Goal: Task Accomplishment & Management: Manage account settings

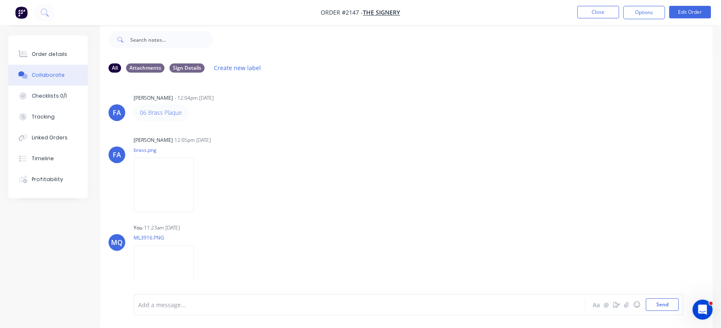
scroll to position [1219, 0]
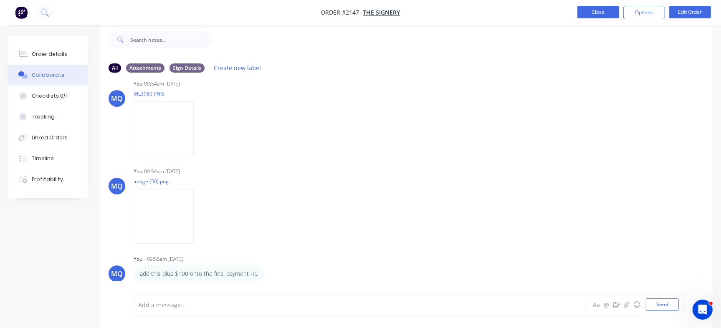
click at [589, 10] on button "Close" at bounding box center [599, 12] width 42 height 13
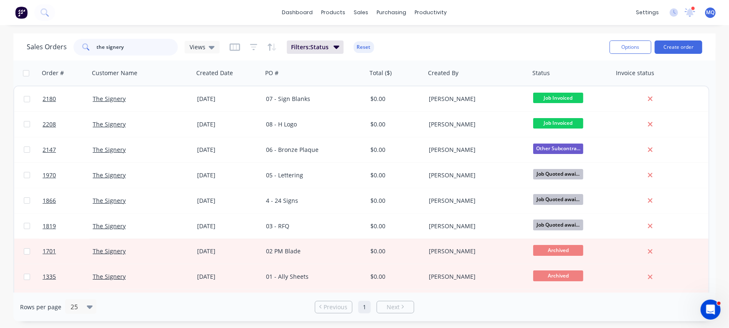
drag, startPoint x: 152, startPoint y: 47, endPoint x: 3, endPoint y: 10, distance: 153.4
click at [3, 10] on div "dashboard products sales purchasing productivity dashboard products Product Cat…" at bounding box center [364, 164] width 729 height 328
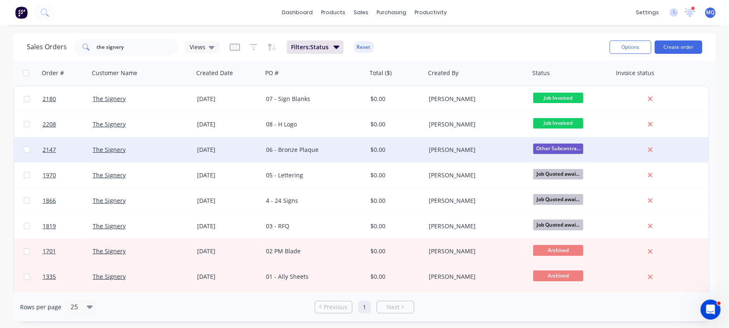
click at [312, 147] on div "06 - Bronze Plaque" at bounding box center [312, 150] width 93 height 8
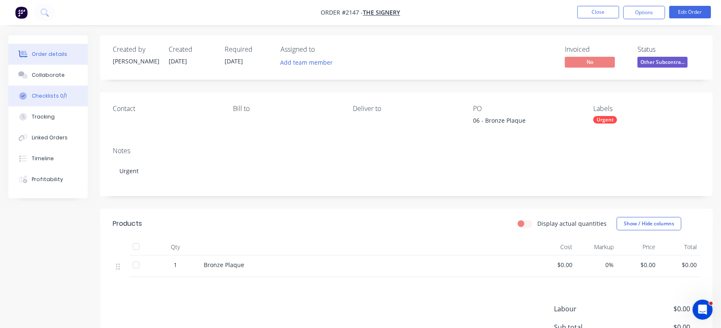
click at [63, 99] on div "Checklists 0/1" at bounding box center [49, 96] width 35 height 8
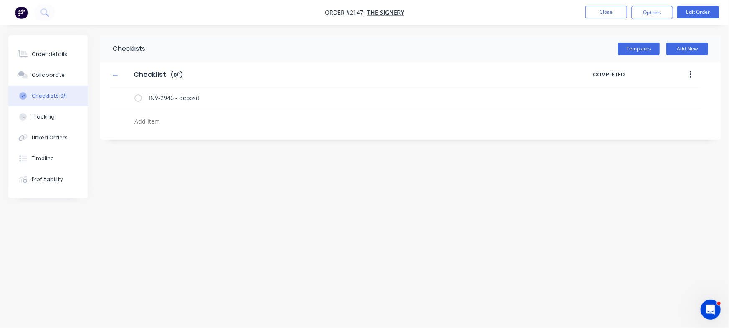
click at [171, 123] on textarea at bounding box center [321, 121] width 380 height 12
paste textarea "INV-2977"
type textarea "x"
type textarea "INV-2977"
type textarea "x"
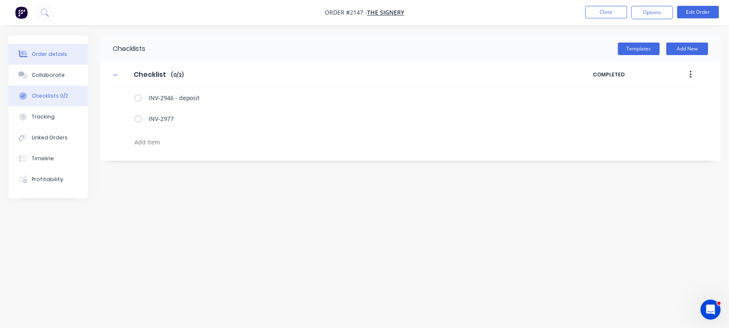
click at [67, 48] on button "Order details" at bounding box center [47, 54] width 79 height 21
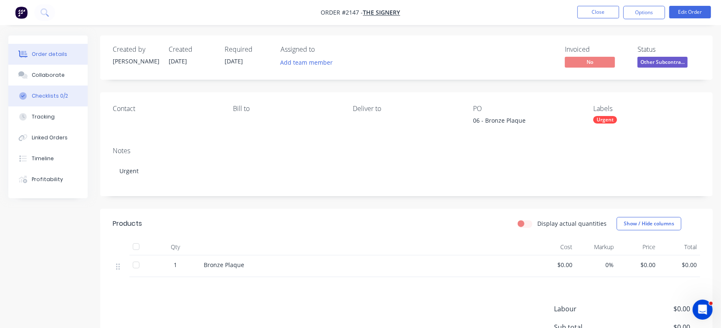
click at [69, 93] on button "Checklists 0/2" at bounding box center [47, 96] width 79 height 21
type textarea "x"
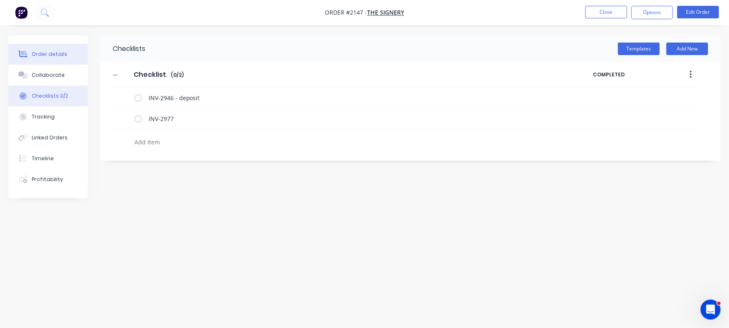
click at [51, 47] on button "Order details" at bounding box center [47, 54] width 79 height 21
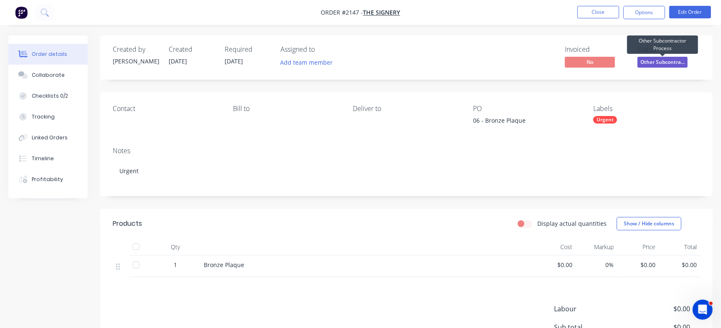
click at [652, 66] on span "Other Subcontra..." at bounding box center [663, 62] width 50 height 10
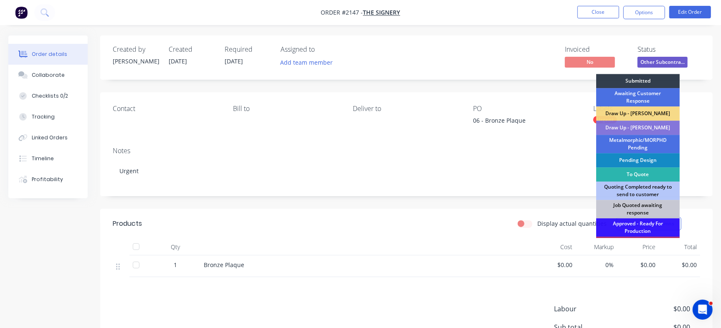
click at [484, 67] on div "Invoiced No Status Other Subcontra... Submitted Awaiting Customer Response Draw…" at bounding box center [532, 58] width 336 height 24
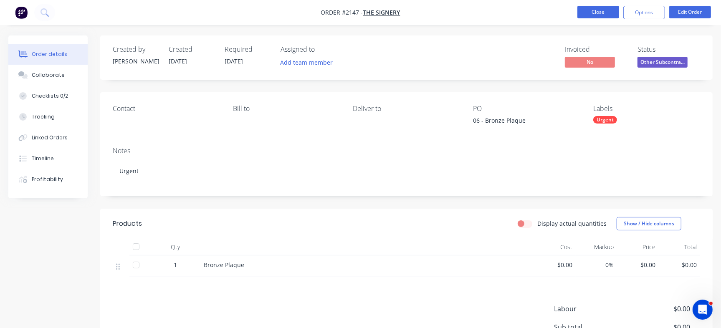
click at [595, 13] on button "Close" at bounding box center [599, 12] width 42 height 13
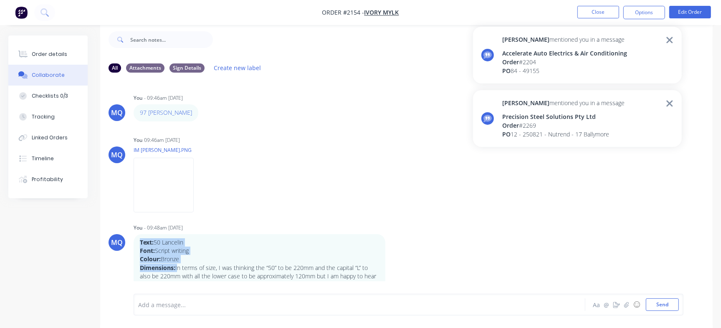
scroll to position [41, 0]
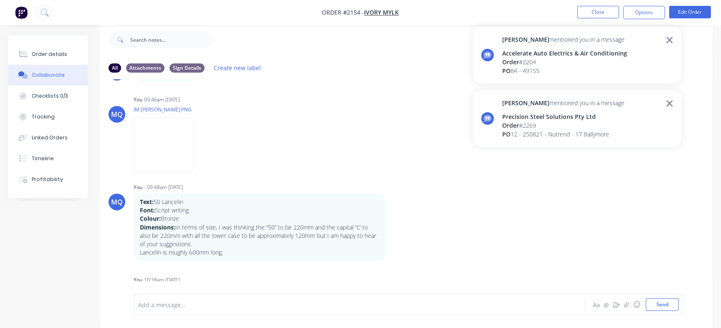
click at [543, 116] on div "Precision Steel Solutions Pty Ltd" at bounding box center [563, 116] width 122 height 9
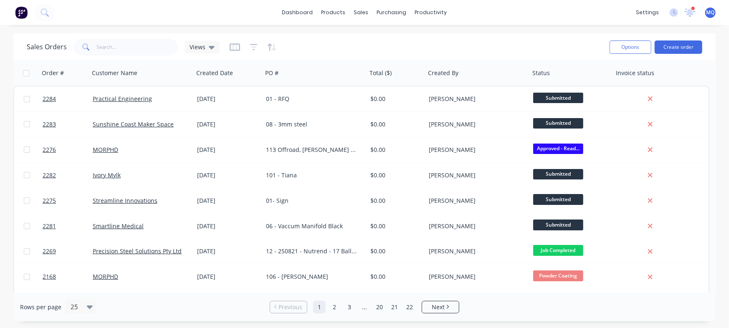
click at [341, 53] on div "Sales Orders Views" at bounding box center [315, 47] width 576 height 20
click at [214, 40] on div "Sales Orders Views" at bounding box center [123, 47] width 193 height 17
click at [209, 48] on icon at bounding box center [212, 47] width 6 height 3
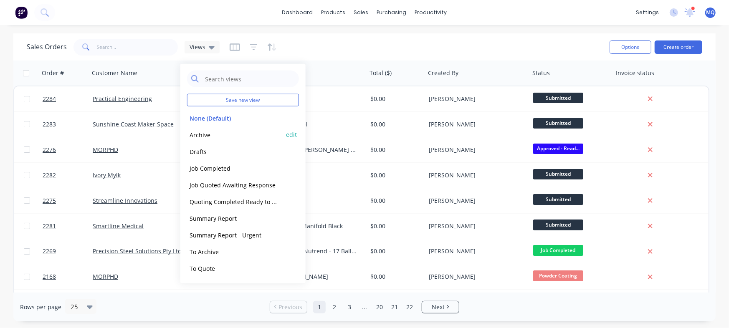
click at [193, 132] on button "Archive" at bounding box center [234, 135] width 95 height 10
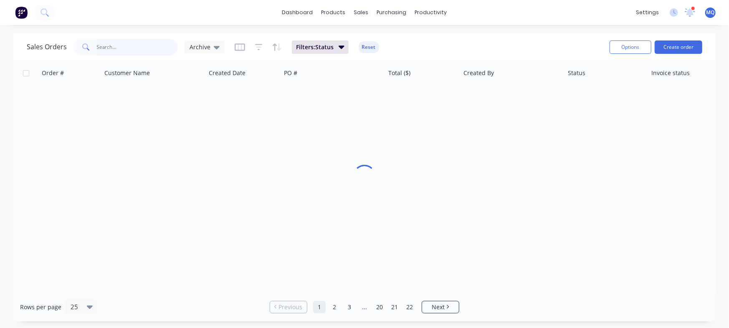
click at [146, 55] on input "text" at bounding box center [137, 47] width 81 height 17
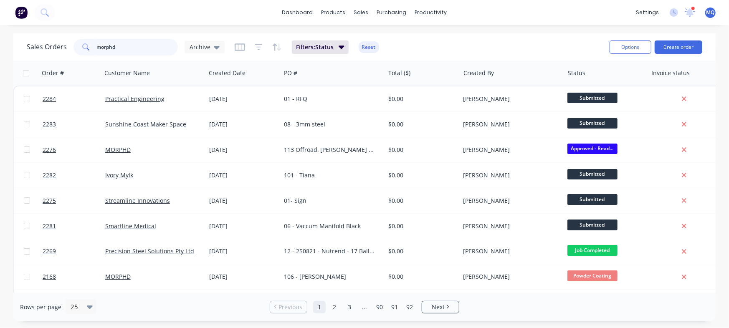
type input "morphd"
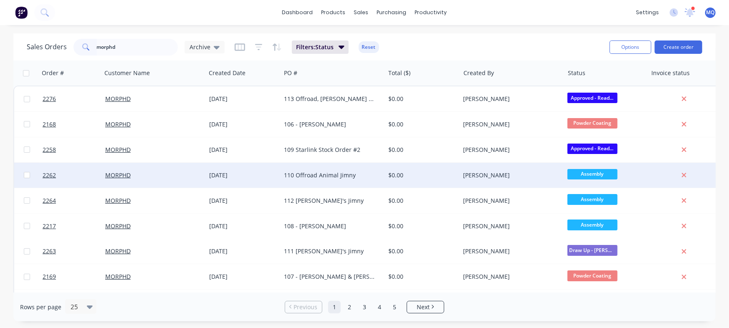
click at [313, 174] on div "110 Offroad Animal Jimny" at bounding box center [330, 175] width 93 height 8
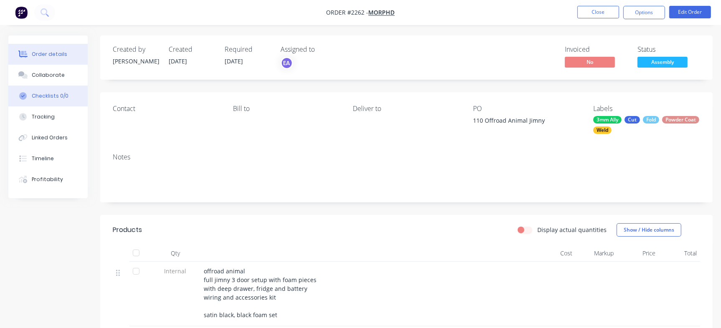
click at [59, 96] on div "Checklists 0/0" at bounding box center [50, 96] width 37 height 8
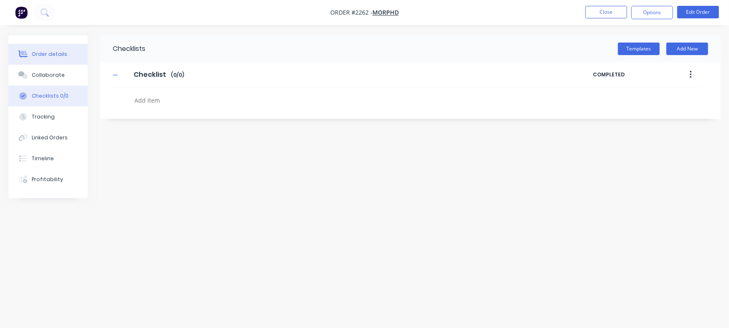
click at [58, 49] on button "Order details" at bounding box center [47, 54] width 79 height 21
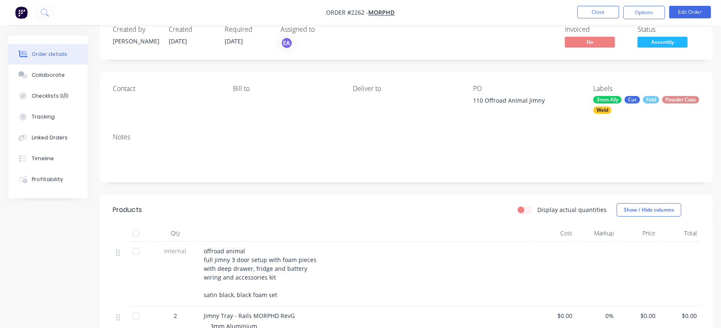
scroll to position [19, 0]
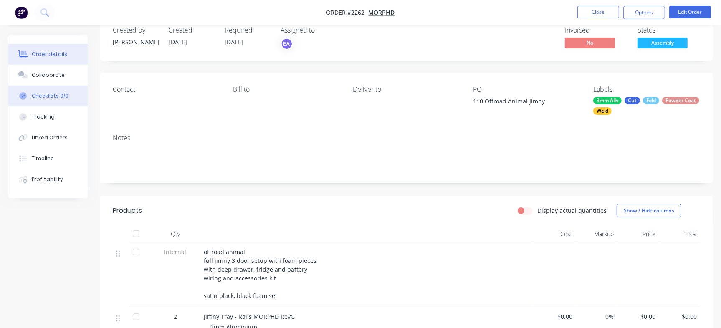
click at [60, 93] on div "Checklists 0/0" at bounding box center [50, 96] width 37 height 8
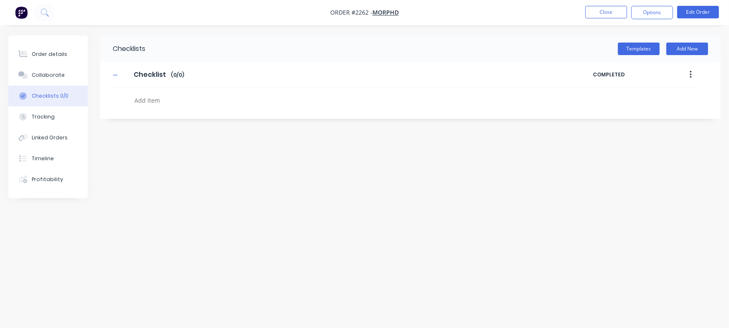
click at [186, 100] on textarea at bounding box center [321, 100] width 380 height 12
click at [593, 11] on button "Close" at bounding box center [607, 12] width 42 height 13
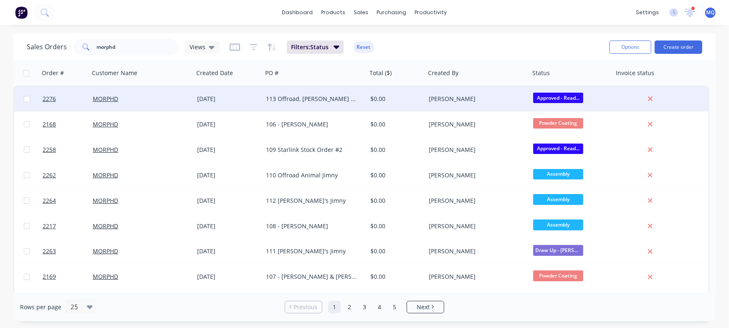
click at [349, 101] on div "113 Offroad, [PERSON_NAME] and [PERSON_NAME]" at bounding box center [312, 99] width 93 height 8
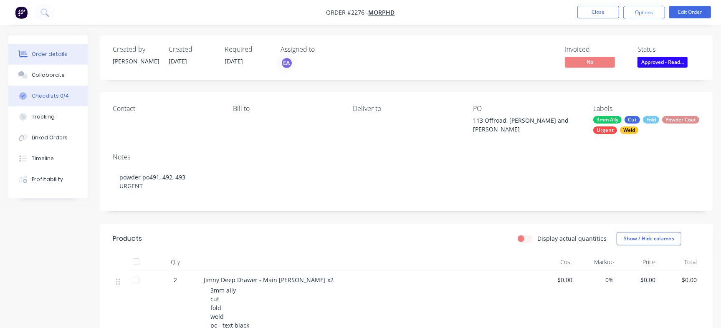
click at [50, 95] on div "Checklists 0/4" at bounding box center [50, 96] width 37 height 8
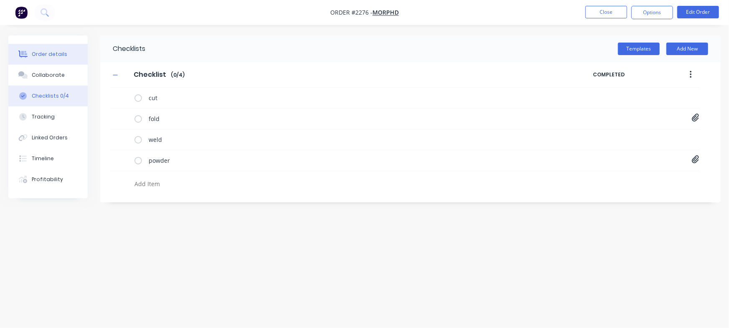
click at [61, 44] on button "Order details" at bounding box center [47, 54] width 79 height 21
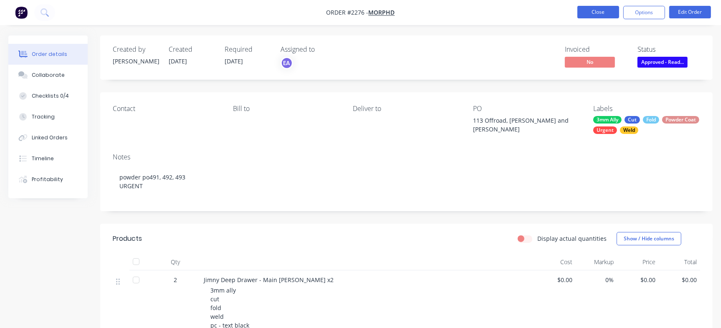
click at [598, 15] on button "Close" at bounding box center [599, 12] width 42 height 13
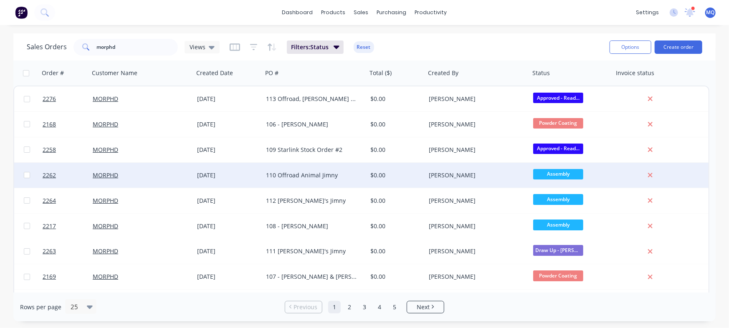
click at [329, 180] on div "110 Offroad Animal Jimny" at bounding box center [315, 175] width 104 height 25
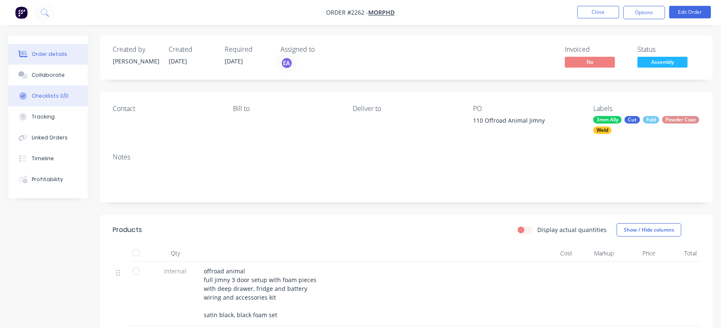
click at [81, 98] on button "Checklists 0/0" at bounding box center [47, 96] width 79 height 21
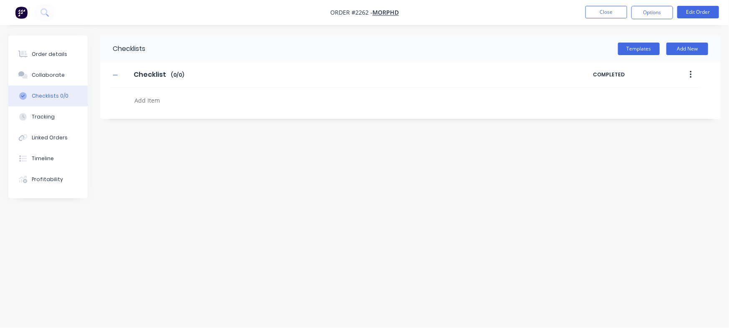
click at [200, 104] on textarea at bounding box center [321, 100] width 380 height 12
type textarea "x"
type textarea "B"
type textarea "x"
type textarea "Ba"
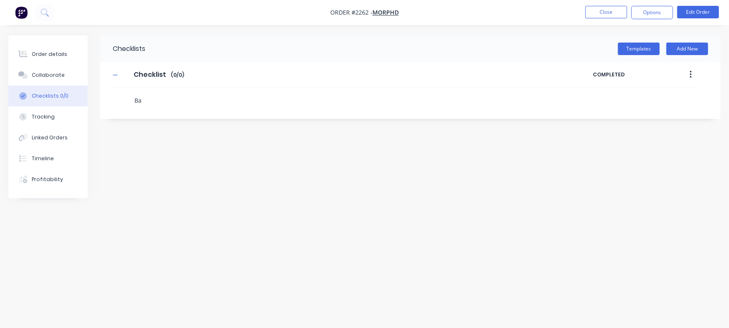
type textarea "x"
type textarea "Bat"
type textarea "x"
type textarea "Batt"
type textarea "x"
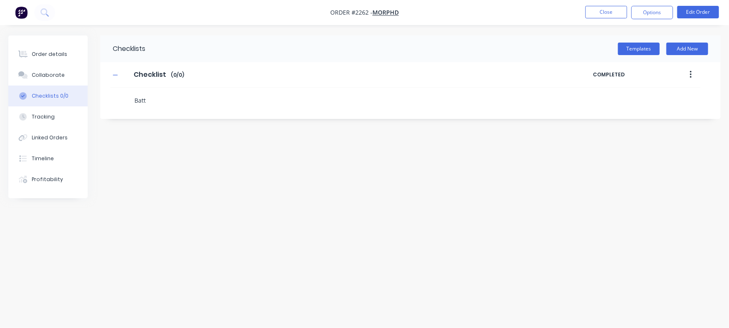
type textarea "Batte"
type textarea "x"
type textarea "Batter"
type textarea "x"
type textarea "Battery"
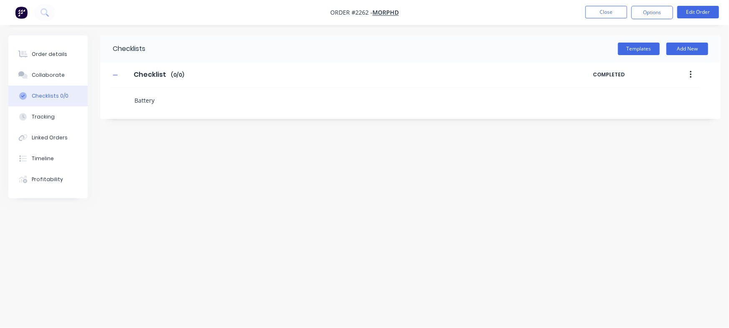
type textarea "x"
type textarea "F"
type textarea "x"
type textarea "Fr"
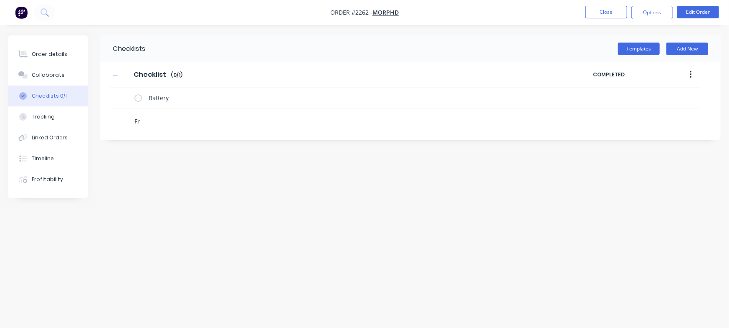
type textarea "x"
type textarea "Fri"
type textarea "x"
type textarea "Frid"
type textarea "x"
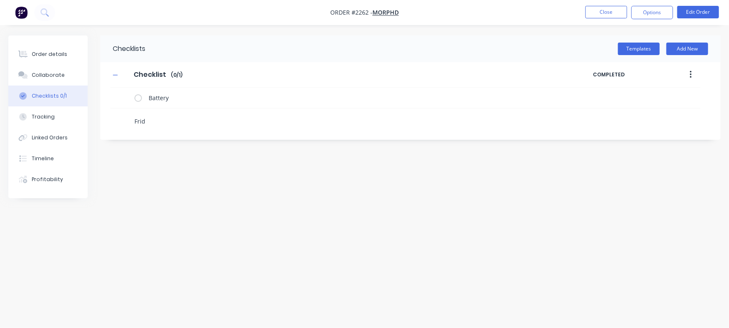
type textarea "Fridg"
type textarea "x"
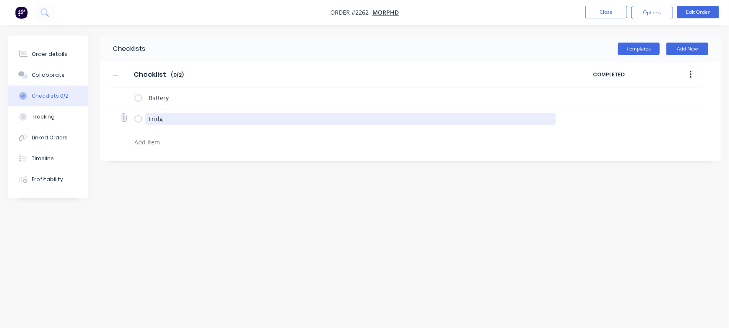
click at [166, 119] on textarea "Fridg" at bounding box center [350, 119] width 411 height 12
type textarea "x"
type textarea "Fridge"
type textarea "x"
click at [198, 173] on div "Checklists Templates Add New Checklist Checklist Enter Checklist name ( 0 / 2 )…" at bounding box center [364, 148] width 712 height 226
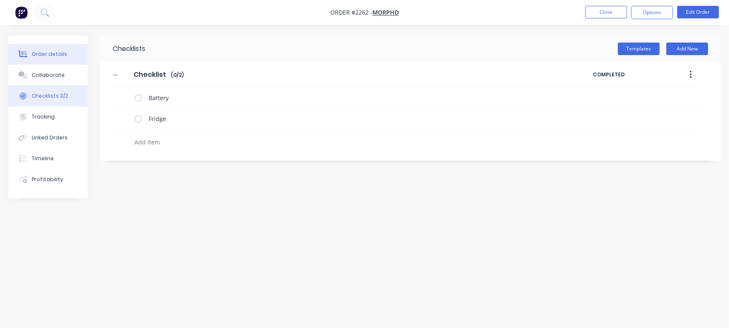
click at [66, 49] on button "Order details" at bounding box center [47, 54] width 79 height 21
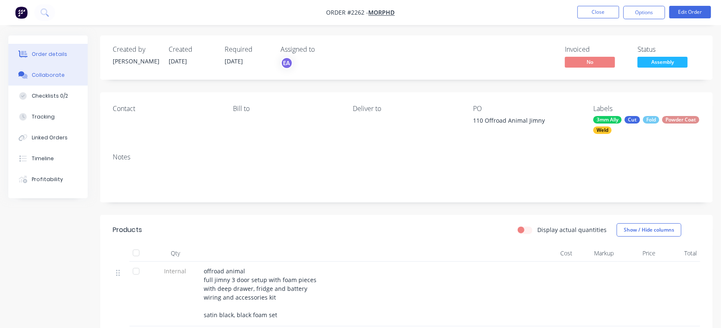
click at [60, 75] on div "Collaborate" at bounding box center [48, 75] width 33 height 8
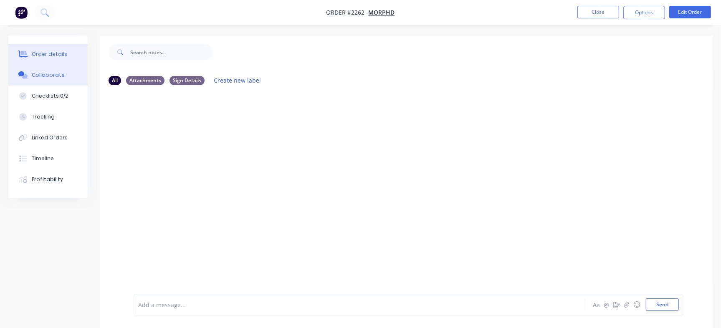
click at [59, 57] on div "Order details" at bounding box center [49, 55] width 35 height 8
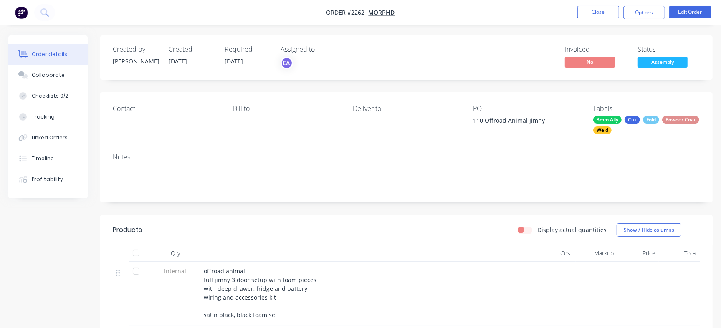
click at [242, 287] on span "offroad animal full jimny 3 door setup with foam pieces with deep drawer, fridg…" at bounding box center [260, 293] width 113 height 52
drag, startPoint x: 263, startPoint y: 292, endPoint x: 269, endPoint y: 292, distance: 5.9
click at [265, 292] on span "offroad animal full jimny 3 door setup with foam pieces with deep drawer, fridg…" at bounding box center [260, 293] width 113 height 52
click at [299, 287] on span "offroad animal full jimny 3 door setup with foam pieces with deep drawer, fridg…" at bounding box center [260, 293] width 113 height 52
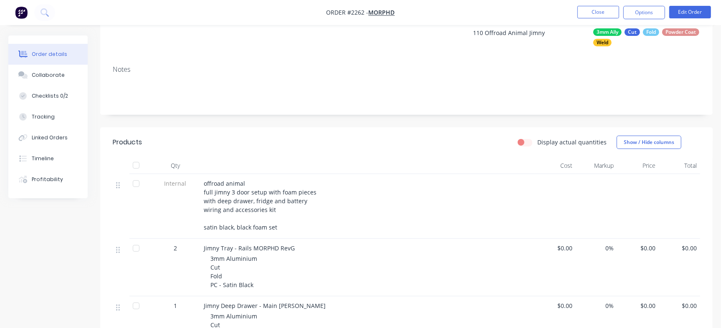
scroll to position [84, 0]
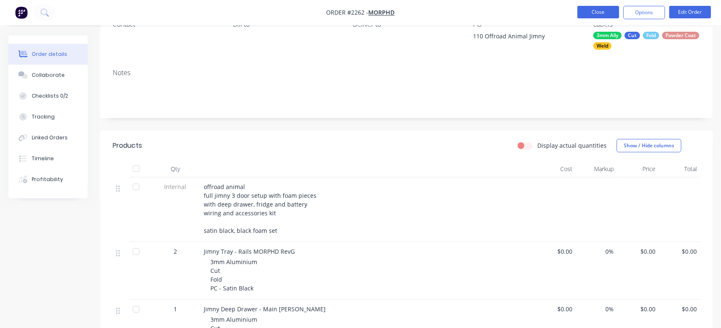
click at [603, 16] on button "Close" at bounding box center [599, 12] width 42 height 13
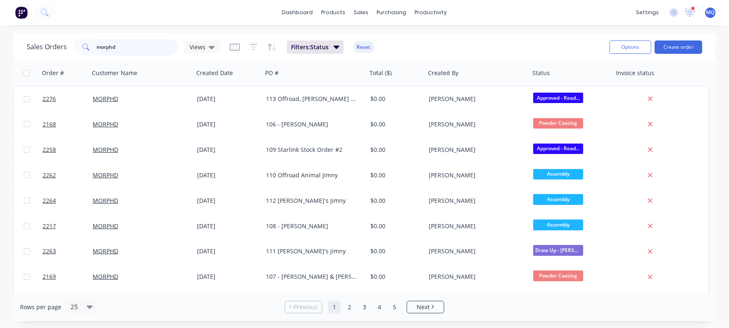
click at [142, 42] on input "morphd" at bounding box center [137, 47] width 81 height 17
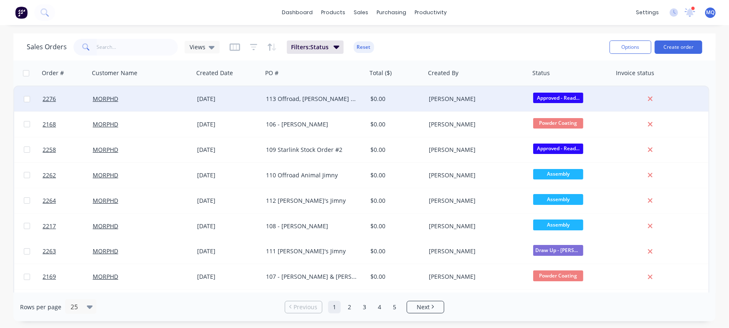
click at [330, 104] on div "113 Offroad, [PERSON_NAME] and [PERSON_NAME]" at bounding box center [315, 98] width 104 height 25
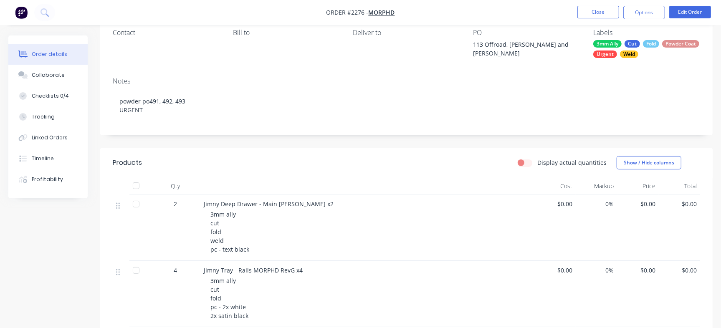
scroll to position [60, 0]
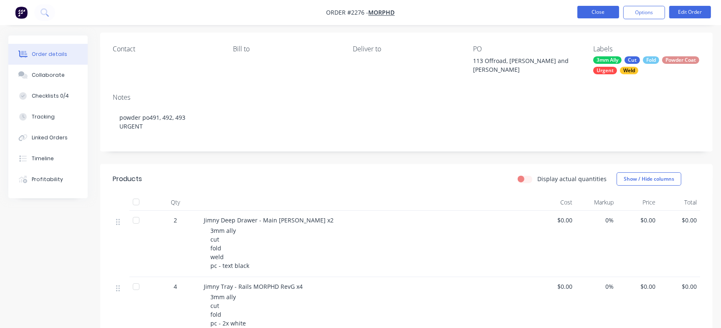
click at [606, 14] on button "Close" at bounding box center [599, 12] width 42 height 13
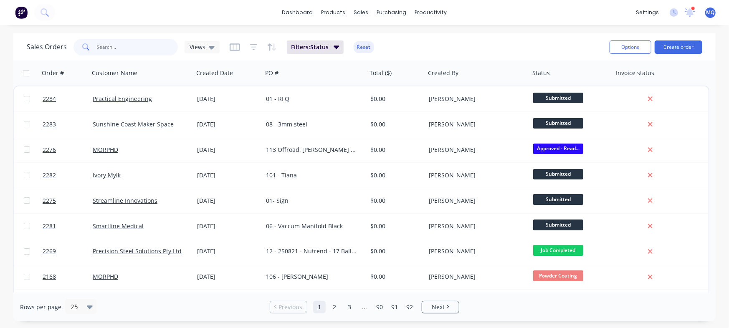
click at [124, 46] on input "text" at bounding box center [137, 47] width 81 height 17
type input "[PERSON_NAME]"
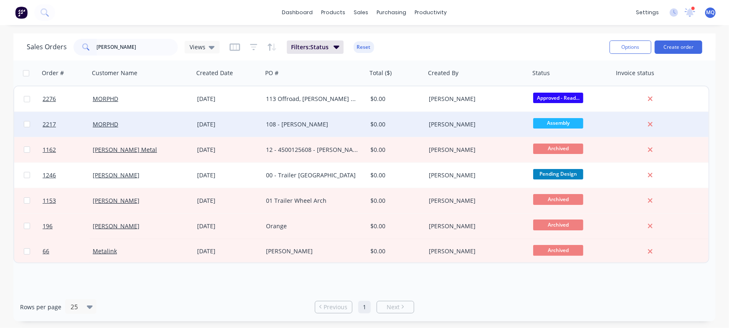
click at [314, 121] on div "108 - [PERSON_NAME]" at bounding box center [312, 124] width 93 height 8
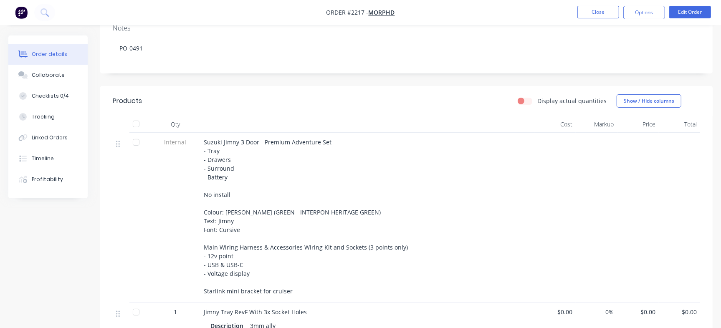
scroll to position [126, 0]
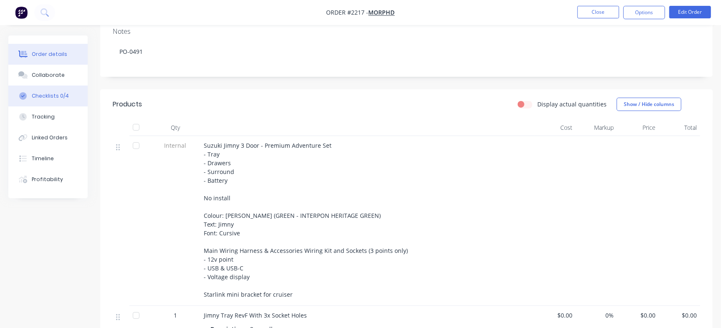
click at [63, 103] on button "Checklists 0/4" at bounding box center [47, 96] width 79 height 21
type textarea "x"
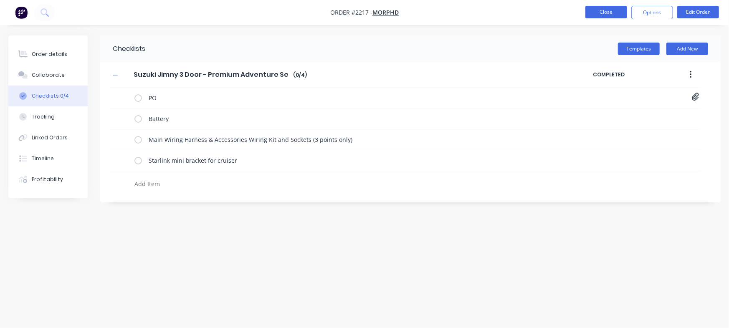
click at [601, 13] on button "Close" at bounding box center [607, 12] width 42 height 13
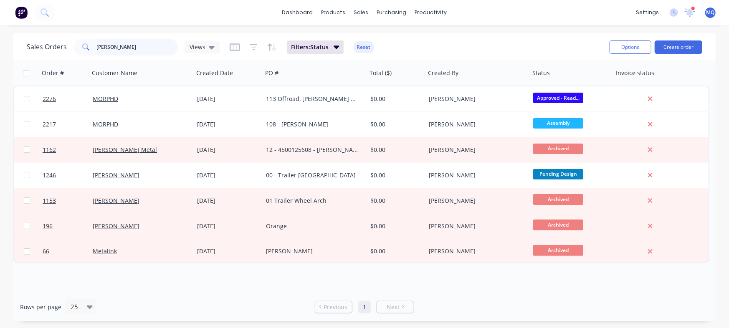
click at [142, 46] on input "[PERSON_NAME]" at bounding box center [137, 47] width 81 height 17
click at [211, 43] on icon at bounding box center [212, 47] width 6 height 9
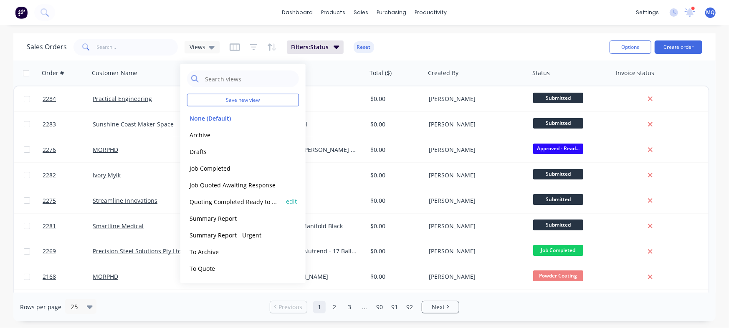
click at [226, 203] on button "Quoting Completed Ready to Send" at bounding box center [234, 202] width 95 height 10
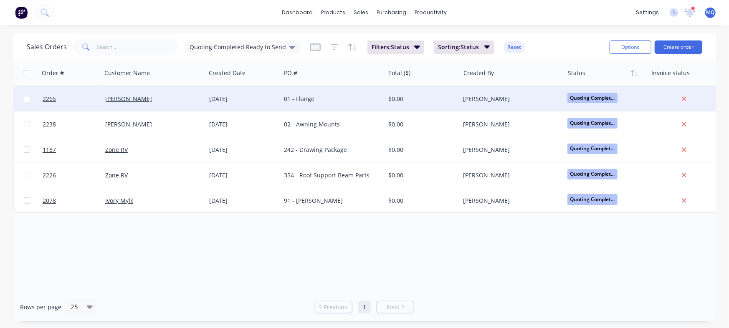
click at [294, 99] on div "01 - Flange" at bounding box center [330, 99] width 93 height 8
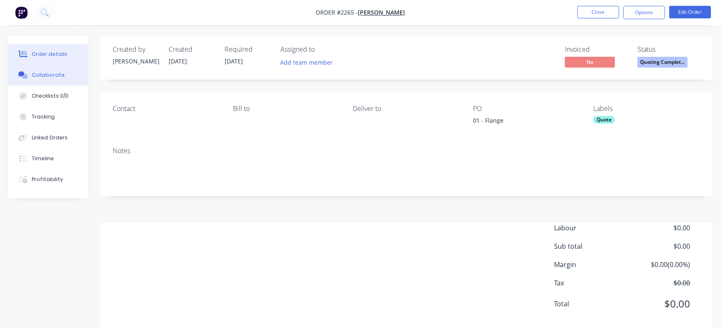
click at [53, 68] on button "Collaborate" at bounding box center [47, 75] width 79 height 21
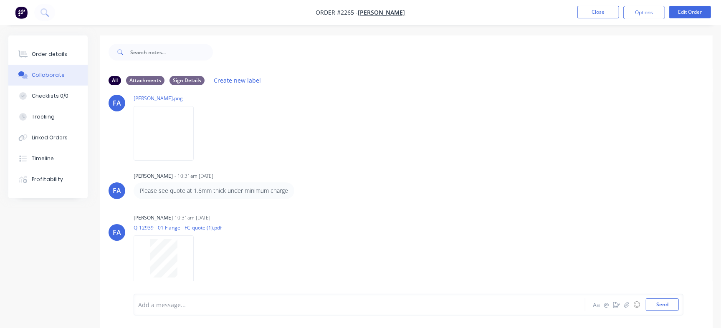
scroll to position [13, 0]
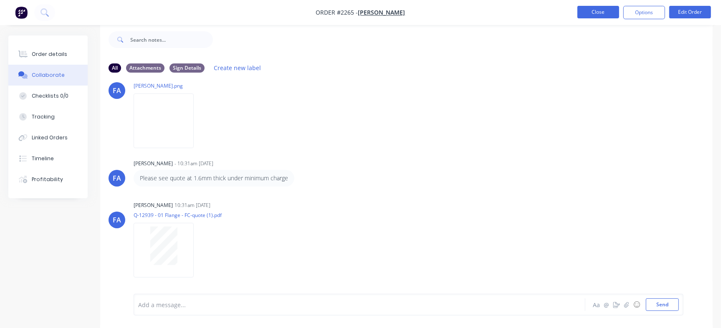
click at [593, 13] on button "Close" at bounding box center [599, 12] width 42 height 13
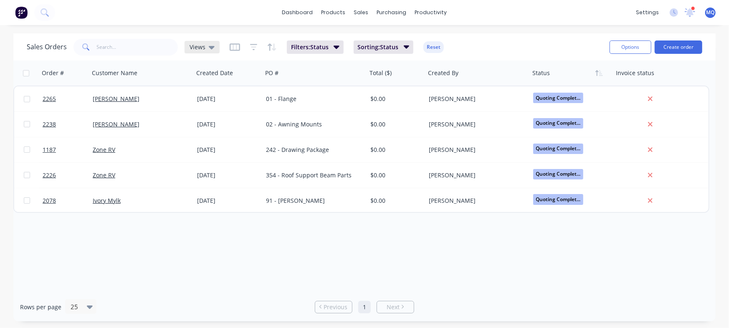
click at [194, 43] on span "Views" at bounding box center [198, 47] width 16 height 9
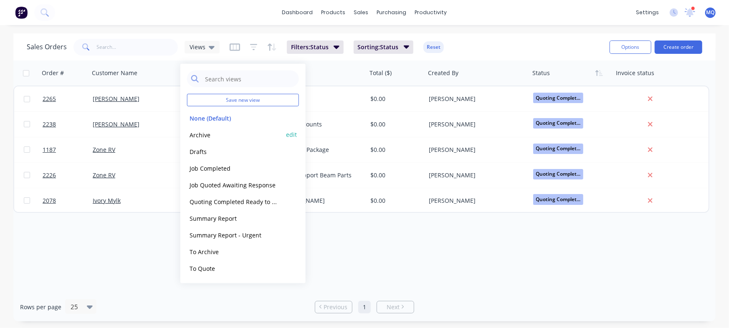
click at [210, 134] on button "Archive" at bounding box center [234, 135] width 95 height 10
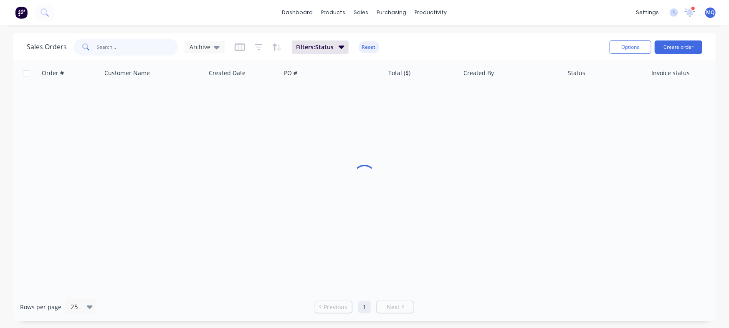
click at [146, 50] on input "text" at bounding box center [137, 47] width 81 height 17
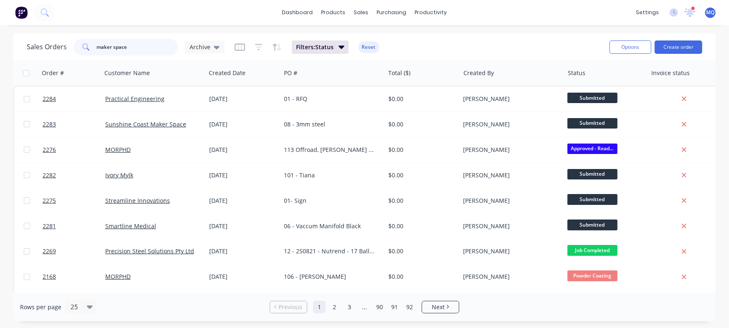
type input "maker space"
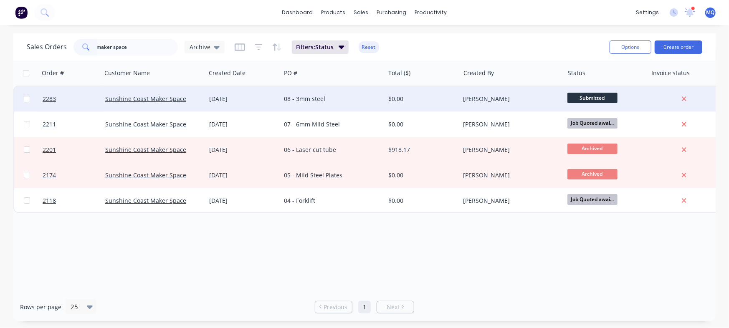
click at [264, 101] on div "[DATE]" at bounding box center [243, 99] width 68 height 8
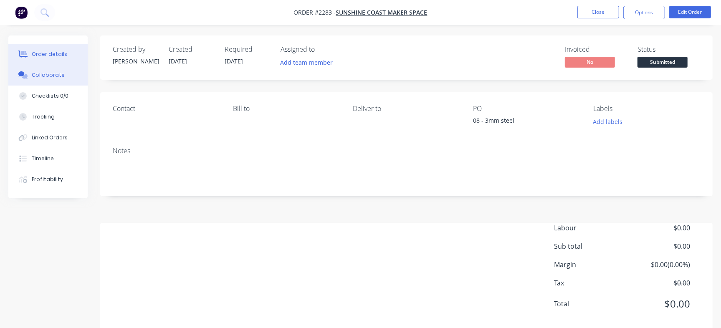
click at [58, 78] on div "Collaborate" at bounding box center [48, 75] width 33 height 8
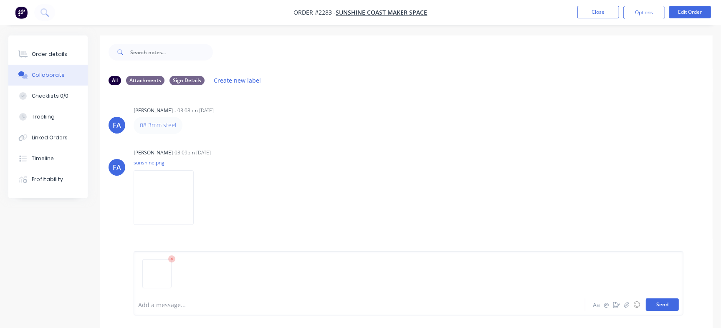
click at [676, 300] on button "Send" at bounding box center [662, 305] width 33 height 13
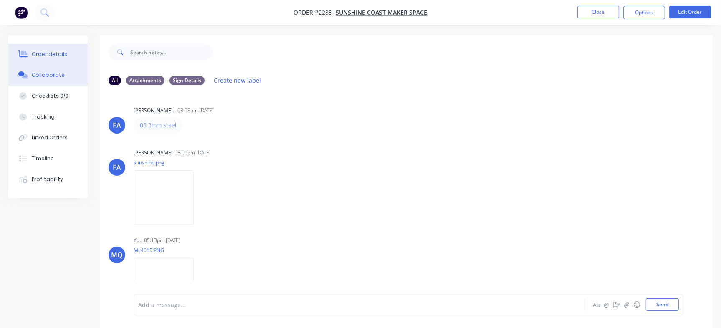
click at [51, 56] on div "Order details" at bounding box center [49, 55] width 35 height 8
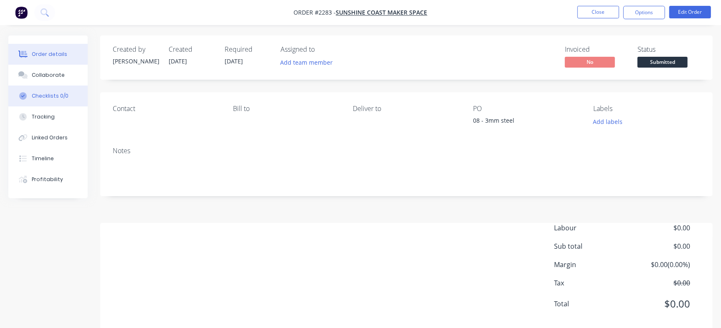
click at [46, 99] on div "Checklists 0/0" at bounding box center [50, 96] width 37 height 8
type textarea "x"
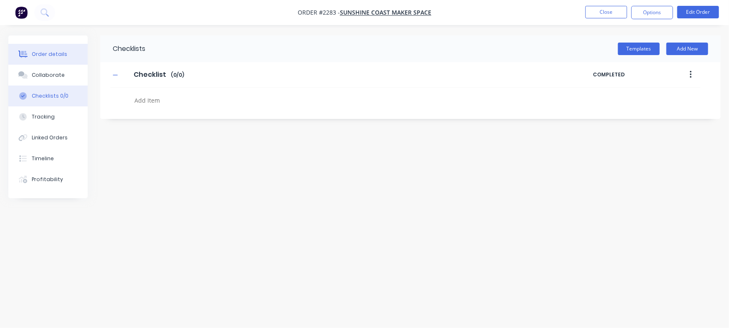
click at [53, 45] on button "Order details" at bounding box center [47, 54] width 79 height 21
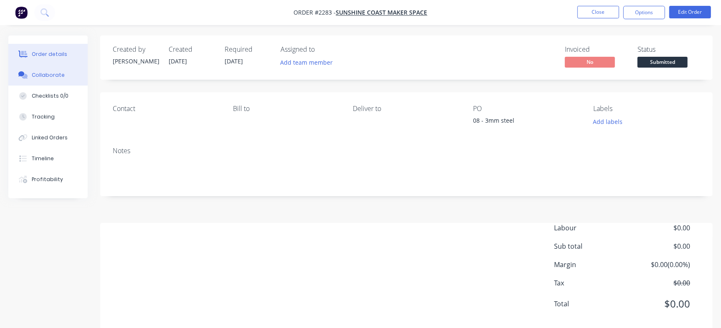
click at [67, 79] on button "Collaborate" at bounding box center [47, 75] width 79 height 21
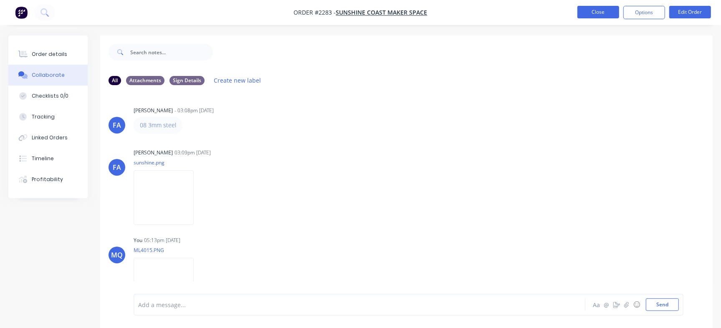
click at [604, 8] on button "Close" at bounding box center [599, 12] width 42 height 13
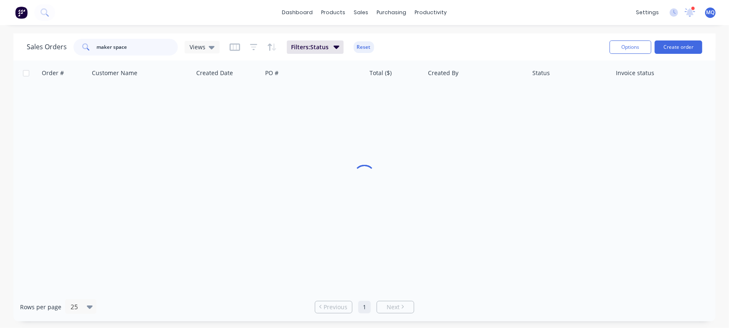
drag, startPoint x: 145, startPoint y: 45, endPoint x: 28, endPoint y: 32, distance: 117.2
click at [28, 32] on div "dashboard products sales purchasing productivity dashboard products Product Cat…" at bounding box center [364, 164] width 729 height 328
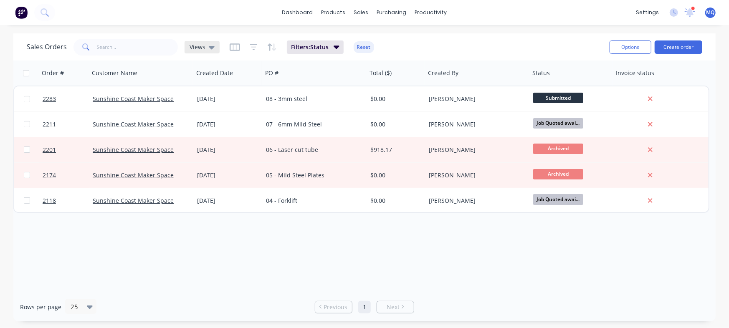
click at [195, 48] on span "Views" at bounding box center [198, 47] width 16 height 9
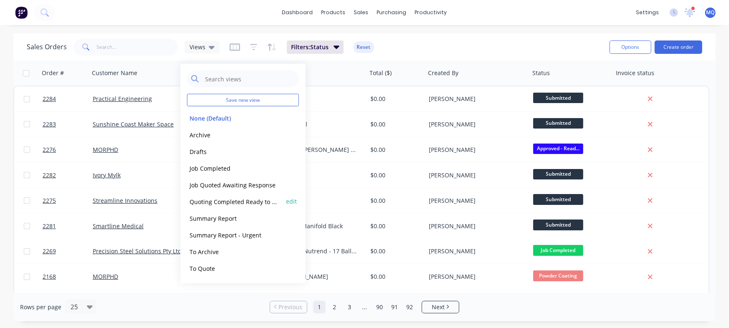
click at [204, 197] on button "Quoting Completed Ready to Send" at bounding box center [234, 202] width 95 height 10
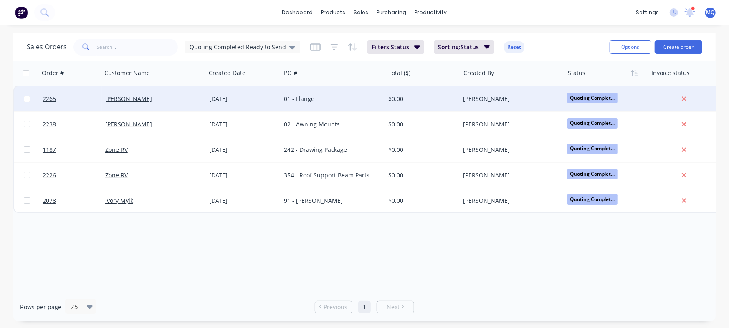
click at [236, 102] on div "[DATE]" at bounding box center [243, 99] width 68 height 8
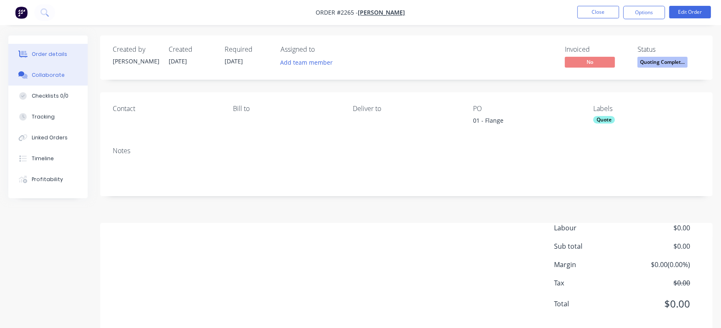
click at [43, 79] on button "Collaborate" at bounding box center [47, 75] width 79 height 21
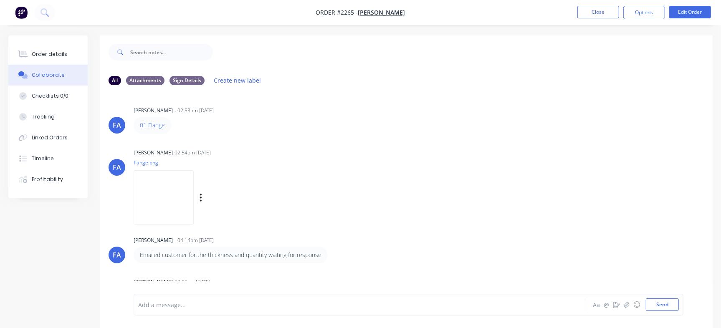
click at [194, 181] on img at bounding box center [164, 197] width 60 height 55
drag, startPoint x: 267, startPoint y: 0, endPoint x: 279, endPoint y: 214, distance: 214.2
click at [370, 231] on div "[PERSON_NAME] [PERSON_NAME] - 02:53pm [DATE] 01 Flange Labels Edit Delete [PERS…" at bounding box center [406, 193] width 613 height 202
click at [194, 198] on img at bounding box center [164, 197] width 60 height 55
click at [78, 50] on button "Order details" at bounding box center [47, 54] width 79 height 21
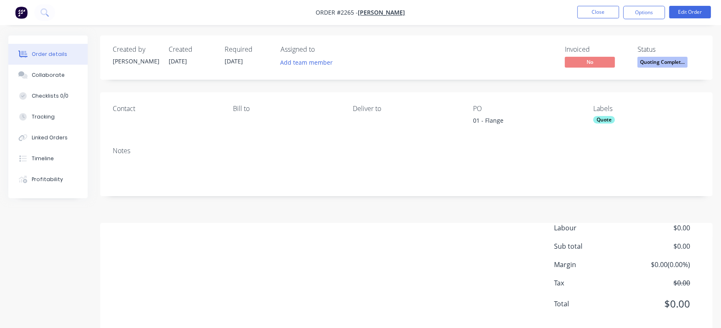
drag, startPoint x: 510, startPoint y: 126, endPoint x: 472, endPoint y: 122, distance: 38.7
click at [472, 122] on div "Contact [PERSON_NAME] to Deliver to PO 01 - Flange Labels Quote" at bounding box center [406, 116] width 613 height 48
copy div "01 - Flange"
click at [598, 9] on button "Close" at bounding box center [599, 12] width 42 height 13
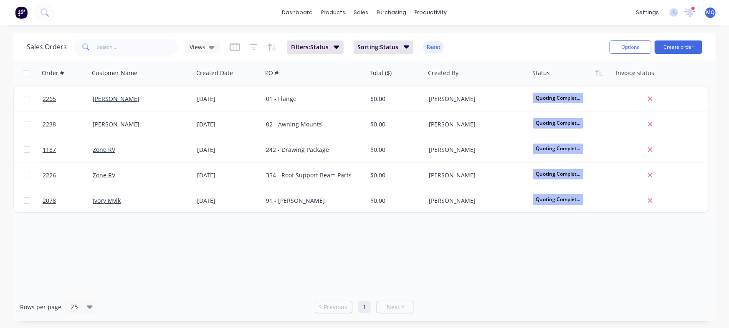
click at [138, 56] on div "Sales Orders Views Filters: Status Sorting: Status Reset" at bounding box center [315, 47] width 576 height 20
click at [144, 49] on input "text" at bounding box center [137, 47] width 81 height 17
click at [210, 53] on div "Views" at bounding box center [202, 47] width 35 height 13
click at [209, 49] on icon at bounding box center [212, 47] width 6 height 9
click at [209, 50] on icon at bounding box center [212, 47] width 6 height 9
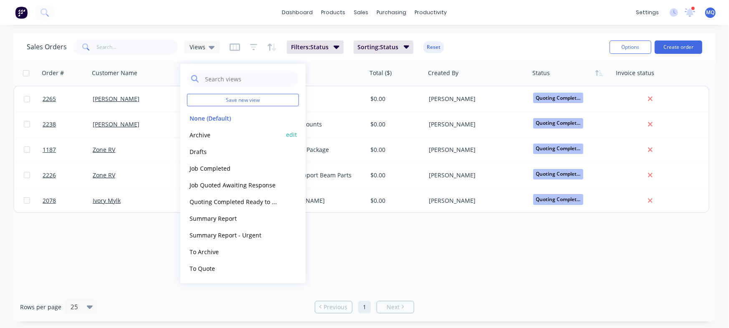
click at [205, 133] on button "Archive" at bounding box center [234, 135] width 95 height 10
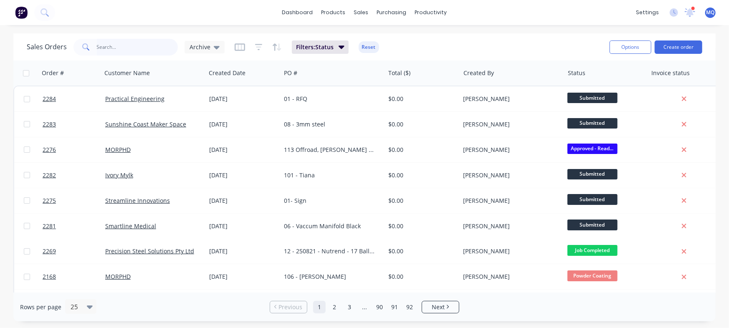
click at [139, 51] on input "text" at bounding box center [137, 47] width 81 height 17
type input "align"
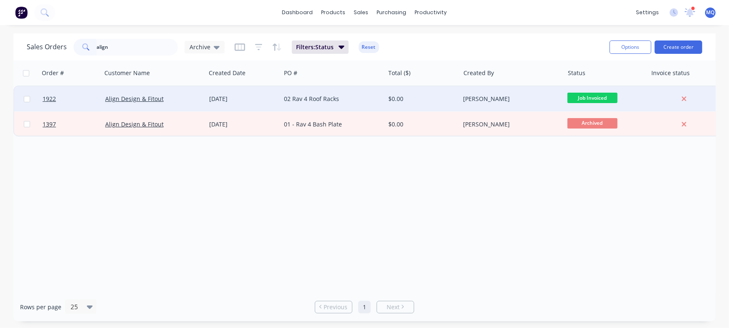
click at [277, 101] on div "[DATE]" at bounding box center [243, 99] width 68 height 8
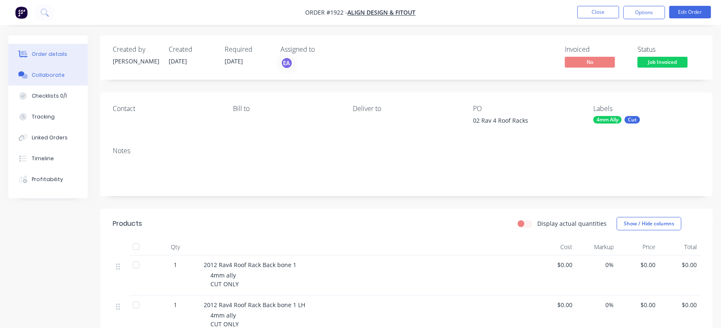
click at [53, 80] on button "Collaborate" at bounding box center [47, 75] width 79 height 21
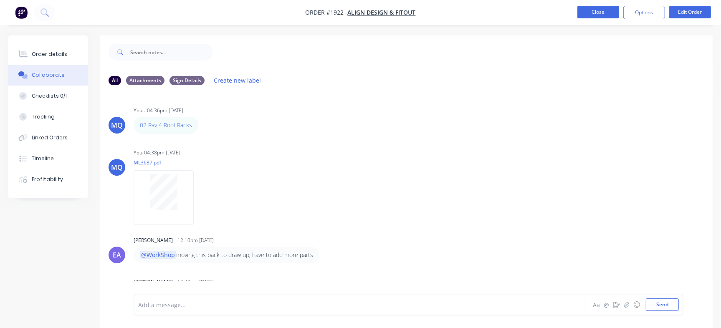
click at [582, 13] on button "Close" at bounding box center [599, 12] width 42 height 13
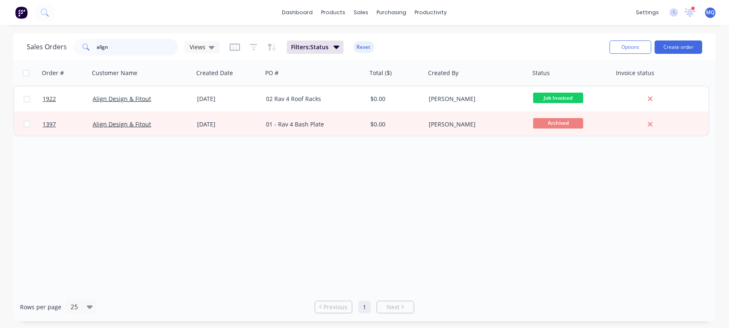
click at [99, 45] on input "align" at bounding box center [137, 47] width 81 height 17
click at [242, 150] on div "Order # Customer Name Created Date PO # Total ($) Created By Status Invoice sta…" at bounding box center [364, 177] width 702 height 232
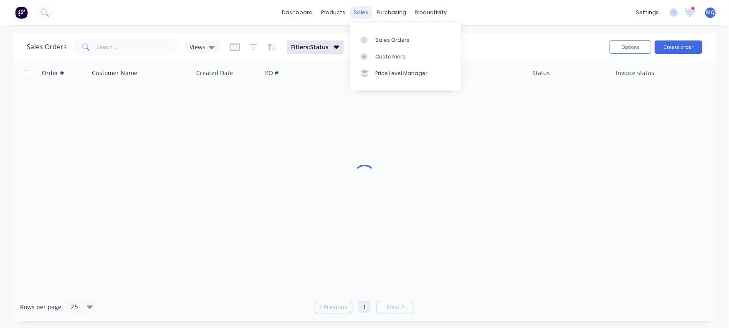
click at [360, 12] on div "sales" at bounding box center [361, 12] width 23 height 13
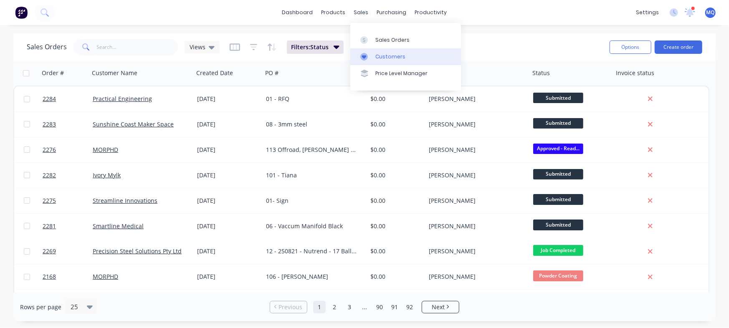
click at [378, 58] on div "Customers" at bounding box center [390, 57] width 30 height 8
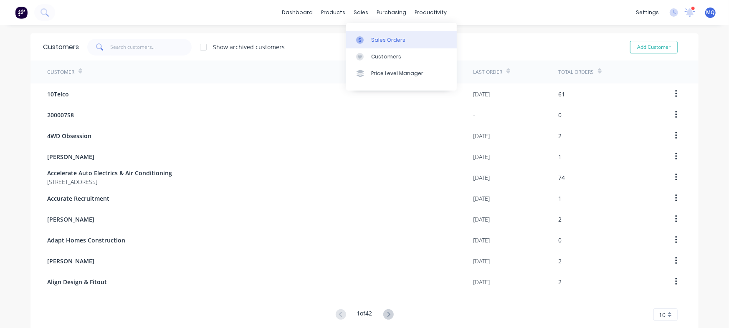
click at [360, 38] on icon at bounding box center [360, 40] width 8 height 8
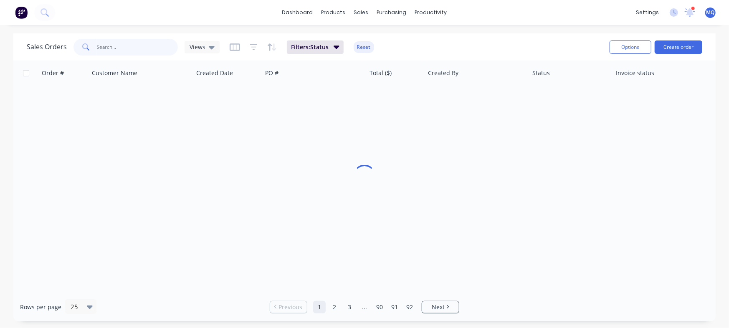
click at [142, 47] on input "text" at bounding box center [137, 47] width 81 height 17
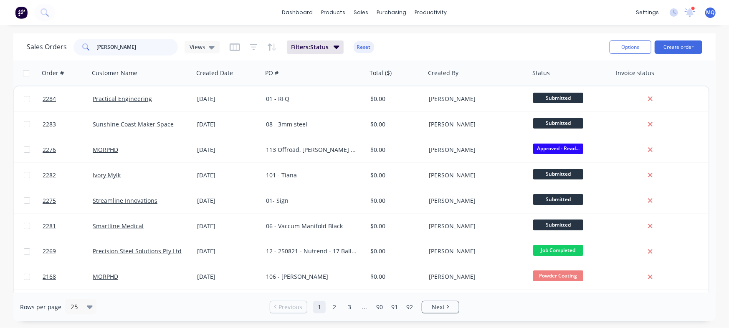
type input "[PERSON_NAME]"
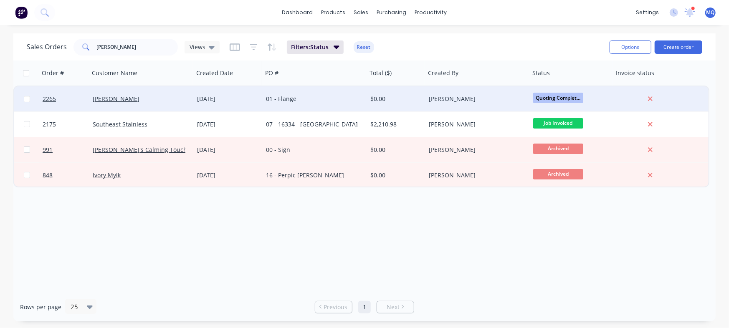
click at [300, 97] on div "01 - Flange" at bounding box center [312, 99] width 93 height 8
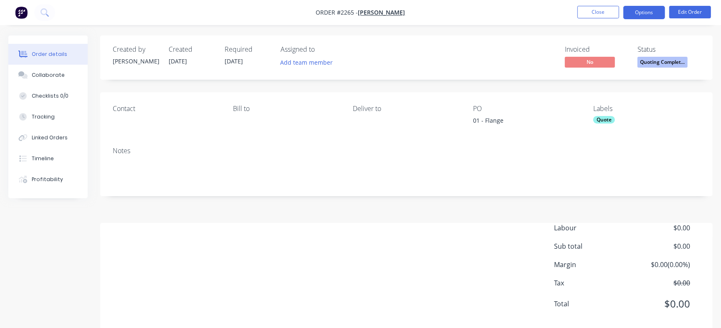
click at [646, 6] on button "Options" at bounding box center [645, 12] width 42 height 13
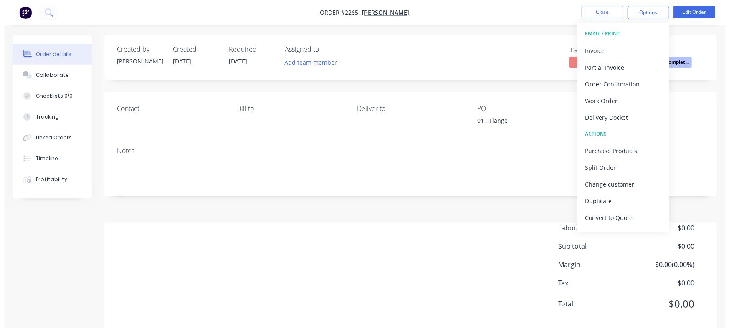
scroll to position [13, 0]
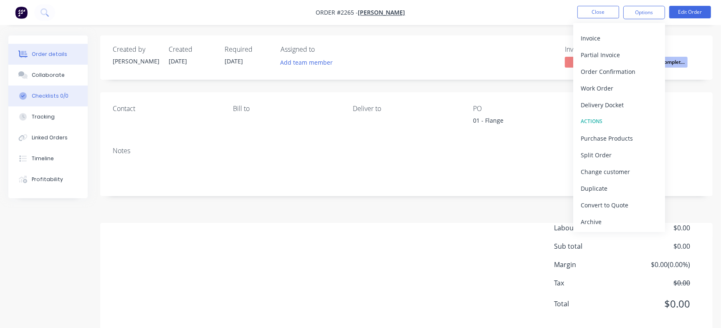
click at [51, 96] on div "Checklists 0/0" at bounding box center [50, 96] width 37 height 8
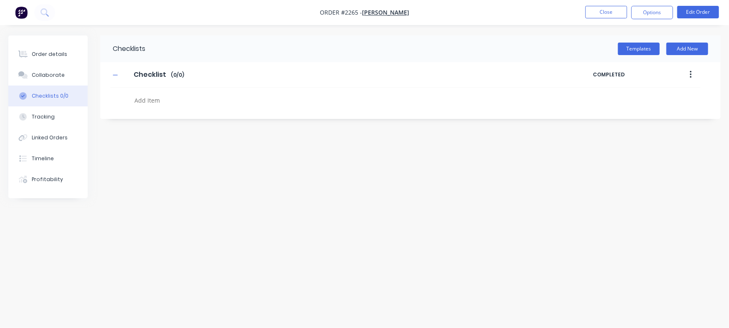
click at [173, 104] on textarea at bounding box center [321, 100] width 380 height 12
paste textarea "QU-1408"
type textarea "x"
type textarea "QU-1408"
type textarea "x"
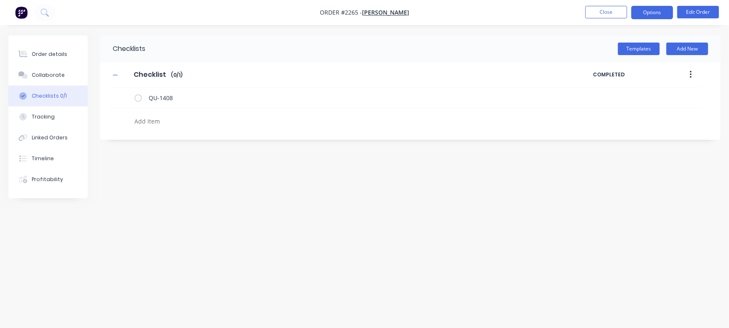
click at [658, 14] on button "Options" at bounding box center [652, 12] width 42 height 13
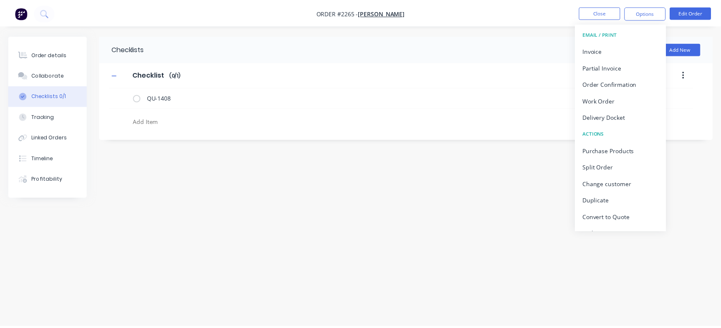
scroll to position [13, 0]
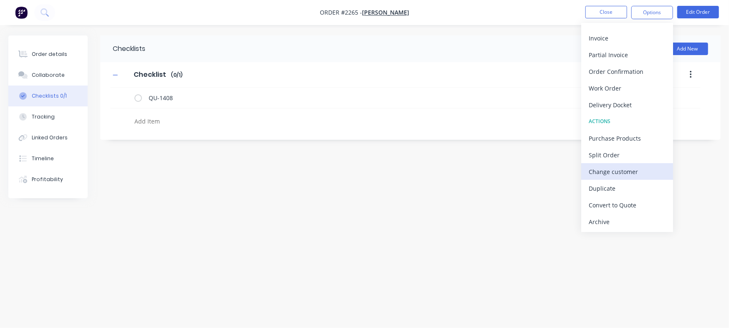
click at [622, 174] on div "Change customer" at bounding box center [627, 172] width 77 height 12
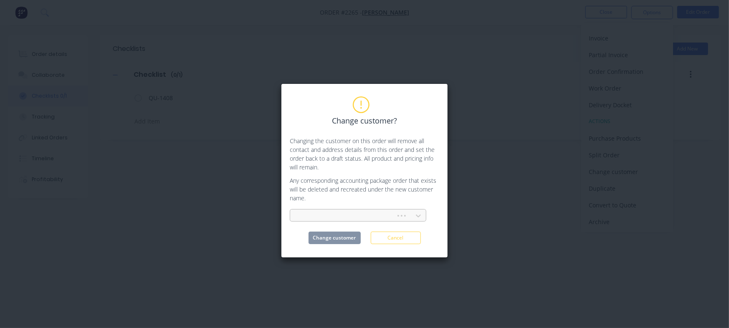
click at [371, 213] on div at bounding box center [344, 216] width 95 height 10
type textarea "x"
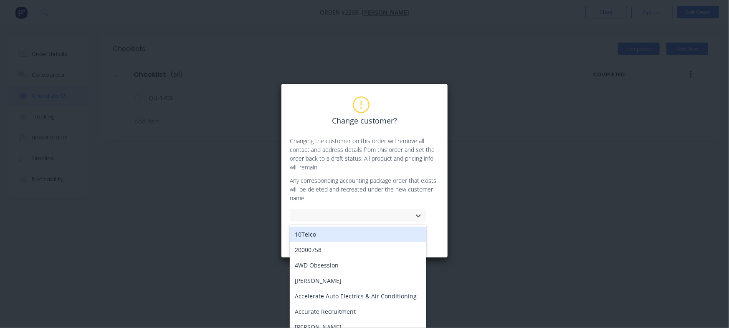
type input "a"
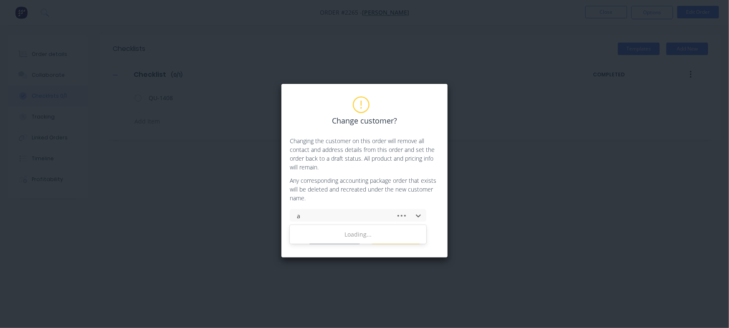
type textarea "x"
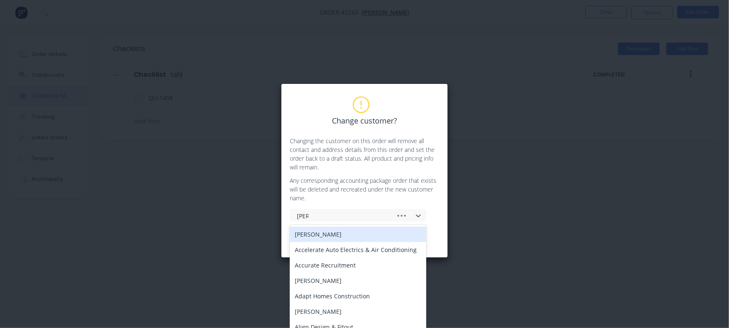
type input "align"
type textarea "x"
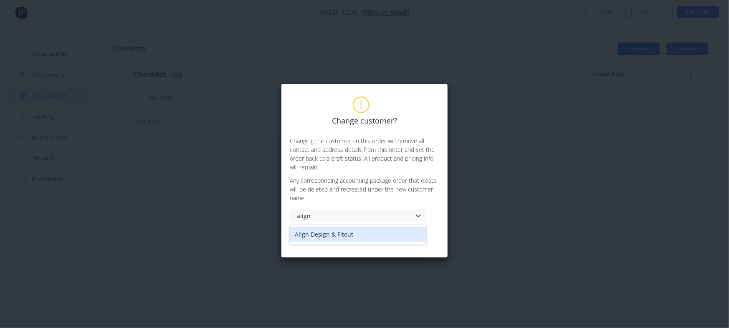
click at [361, 232] on div "Align Design & Fitout" at bounding box center [358, 234] width 137 height 15
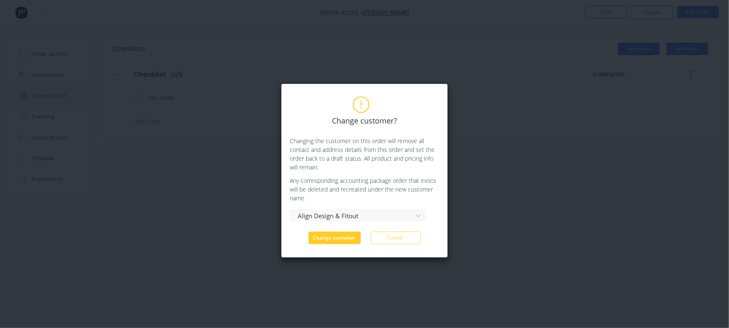
click at [337, 241] on button "Change customer" at bounding box center [335, 238] width 52 height 13
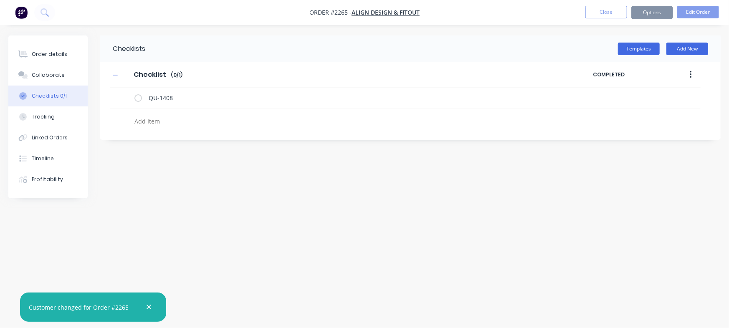
type textarea "x"
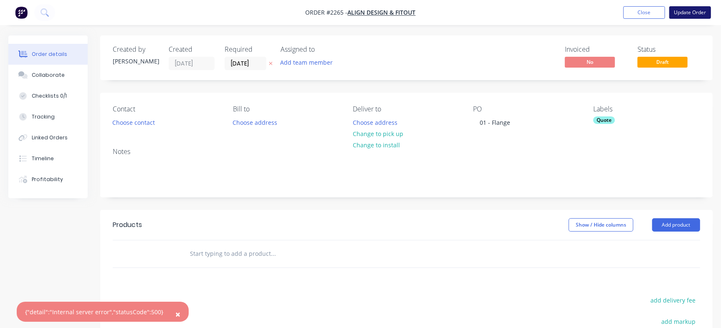
click at [701, 11] on button "Update Order" at bounding box center [690, 12] width 42 height 13
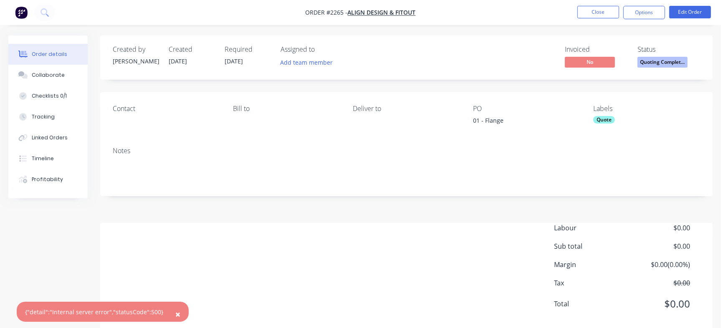
click at [672, 69] on button "Quoting Complet..." at bounding box center [663, 63] width 50 height 13
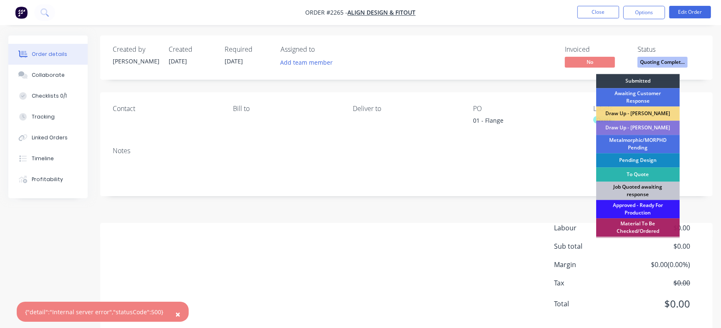
click at [622, 193] on div "Job Quoted awaiting response" at bounding box center [638, 191] width 84 height 18
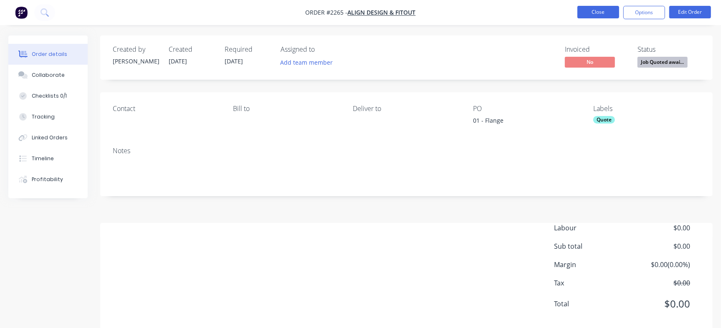
click at [596, 13] on button "Close" at bounding box center [599, 12] width 42 height 13
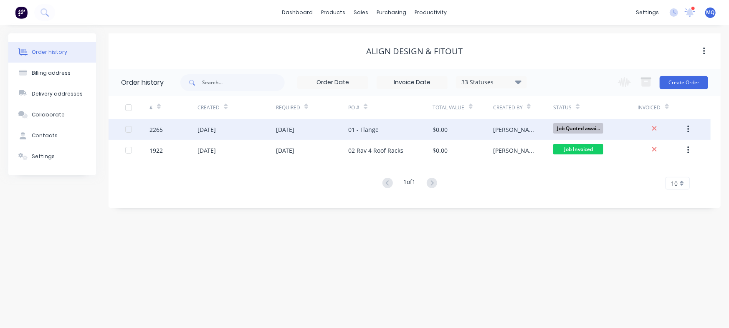
click at [329, 135] on div "[DATE]" at bounding box center [312, 129] width 72 height 21
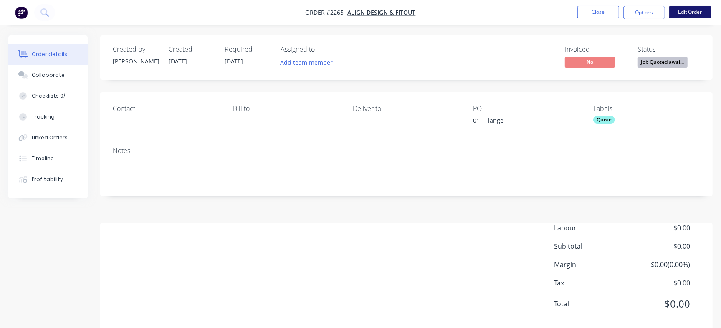
click at [685, 13] on button "Edit Order" at bounding box center [690, 12] width 42 height 13
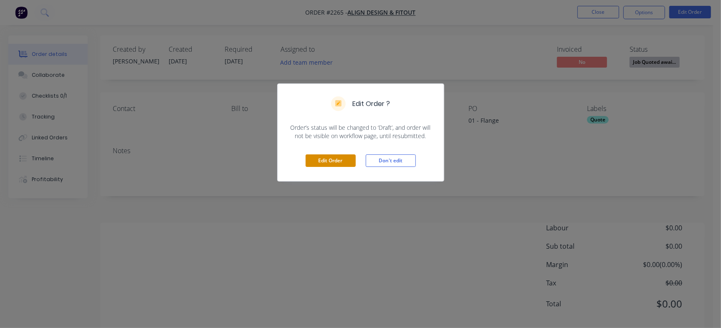
click at [326, 161] on button "Edit Order" at bounding box center [331, 161] width 50 height 13
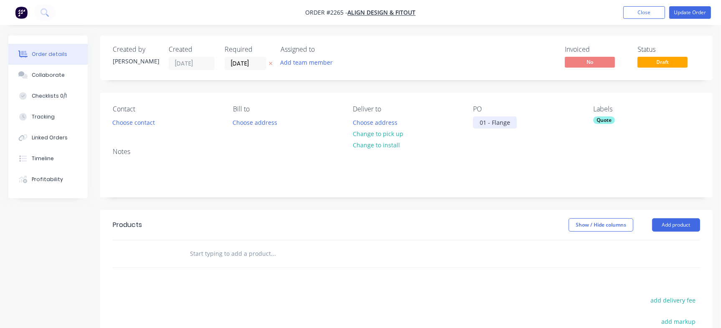
click at [488, 123] on div "01 - Flange" at bounding box center [495, 123] width 44 height 12
click at [697, 19] on nav "Order #2265 - Align Design & Fitout Add product Close Update Order" at bounding box center [360, 12] width 721 height 25
click at [686, 13] on button "Update Order" at bounding box center [690, 12] width 42 height 13
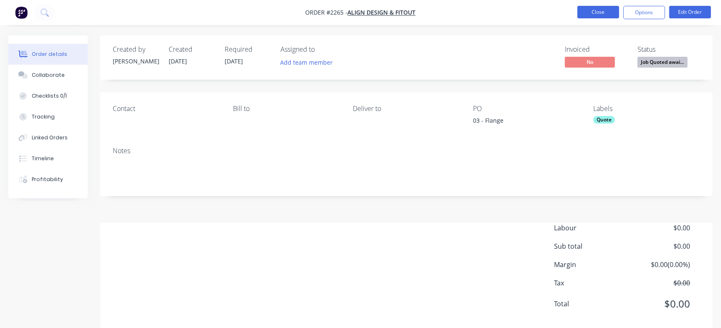
click at [591, 10] on button "Close" at bounding box center [599, 12] width 42 height 13
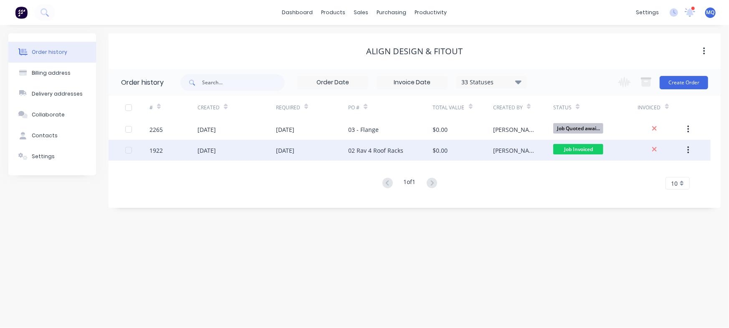
click at [396, 152] on div "02 Rav 4 Roof Racks" at bounding box center [375, 150] width 55 height 9
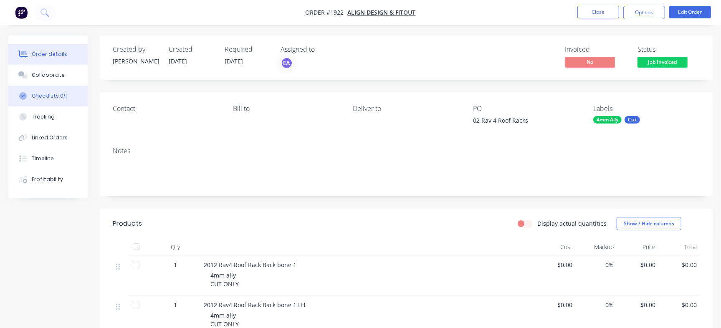
drag, startPoint x: 48, startPoint y: 94, endPoint x: 54, endPoint y: 94, distance: 5.9
click at [48, 94] on div "Checklists 0/1" at bounding box center [49, 96] width 35 height 8
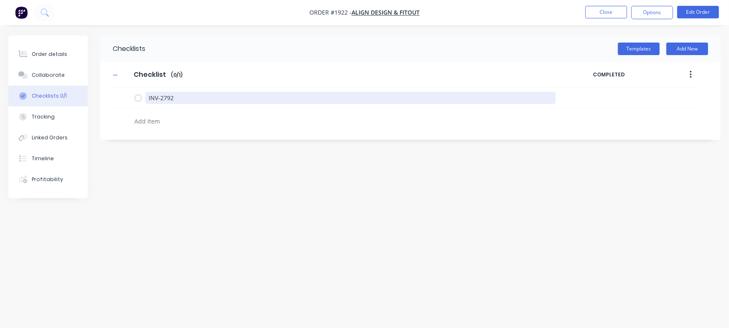
drag, startPoint x: 189, startPoint y: 100, endPoint x: 84, endPoint y: 41, distance: 120.1
click at [50, 71] on div "Order details Collaborate Checklists 0/1 Tracking Linked Orders Timeline Profit…" at bounding box center [364, 148] width 729 height 226
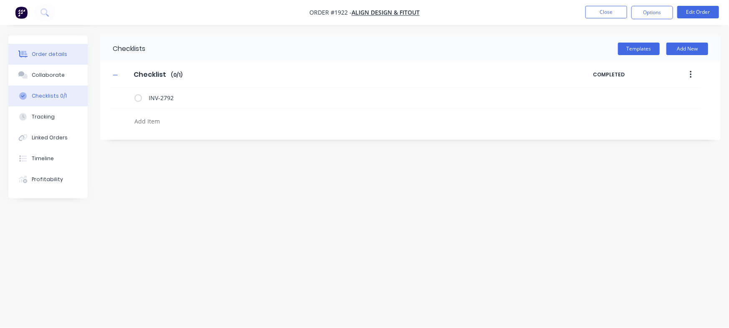
click at [58, 52] on div "Order details" at bounding box center [49, 55] width 35 height 8
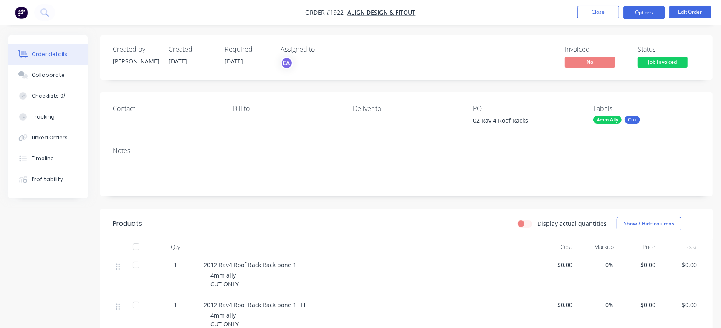
click at [637, 6] on button "Options" at bounding box center [645, 12] width 42 height 13
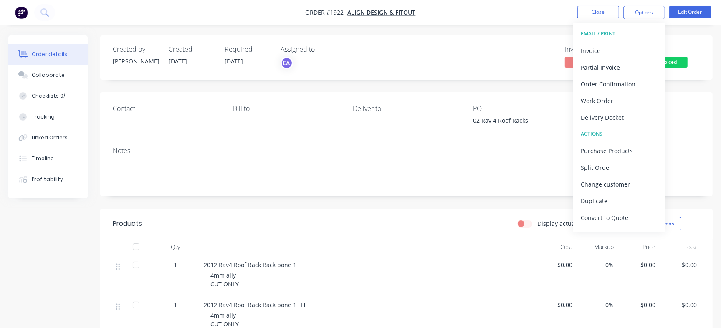
scroll to position [13, 0]
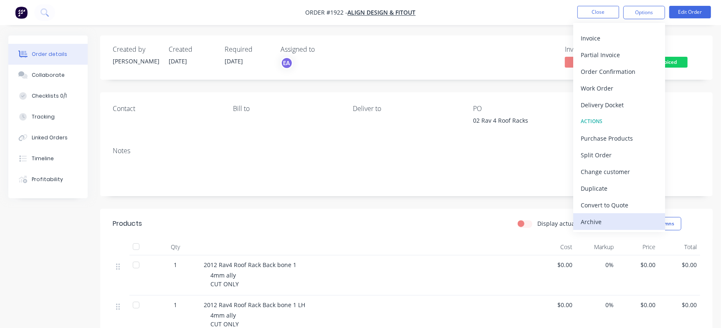
click at [592, 223] on div "Archive" at bounding box center [619, 222] width 77 height 12
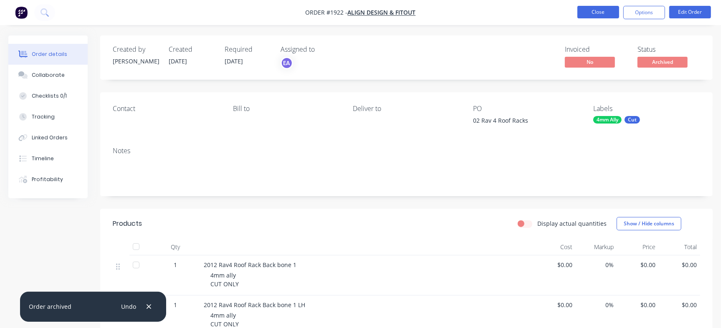
click at [599, 10] on button "Close" at bounding box center [599, 12] width 42 height 13
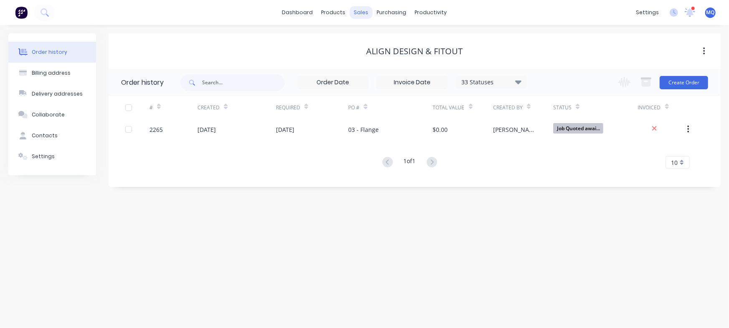
click at [355, 15] on div "sales" at bounding box center [361, 12] width 23 height 13
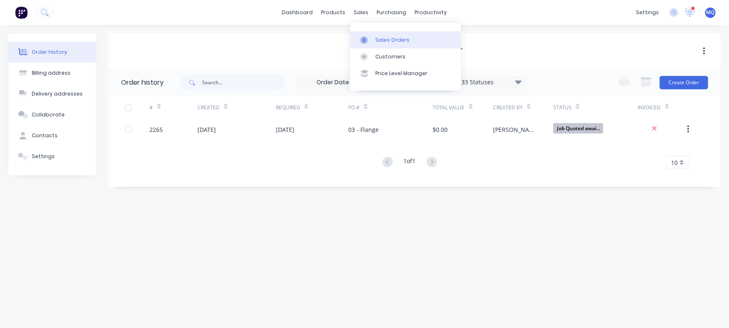
click at [367, 36] on icon at bounding box center [364, 40] width 8 height 8
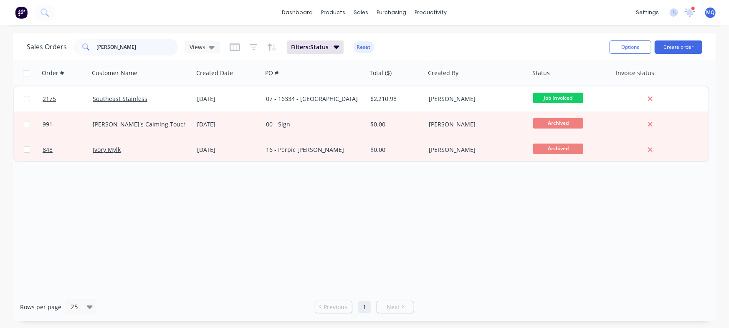
click at [131, 51] on input "[PERSON_NAME]" at bounding box center [137, 47] width 81 height 17
click at [190, 40] on div "Sales Orders Views" at bounding box center [123, 47] width 193 height 17
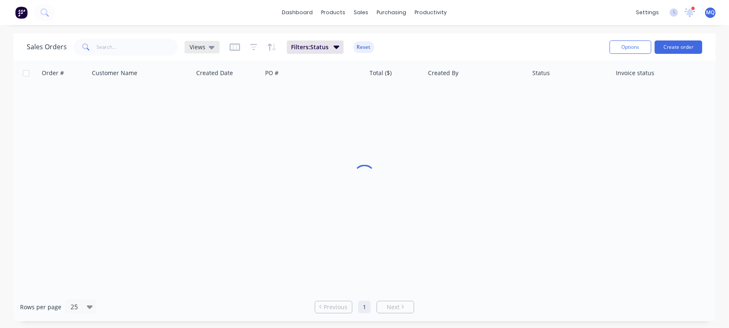
click at [200, 42] on div "Views" at bounding box center [202, 47] width 35 height 13
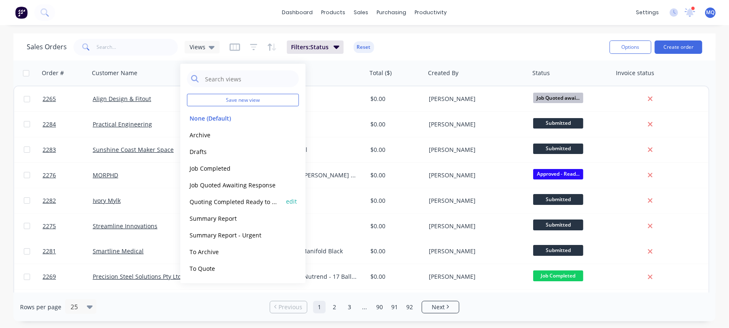
click at [197, 203] on button "Quoting Completed Ready to Send" at bounding box center [234, 202] width 95 height 10
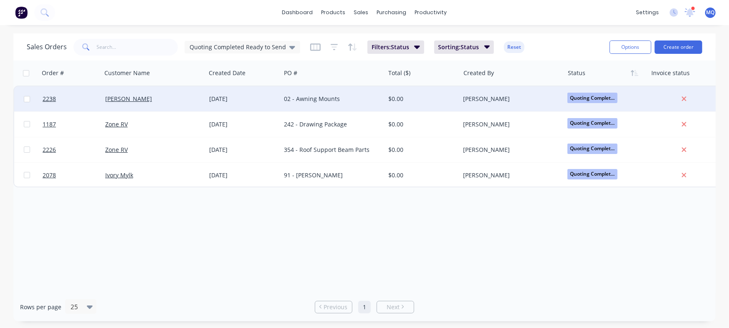
click at [332, 105] on div "02 - Awning Mounts" at bounding box center [333, 98] width 104 height 25
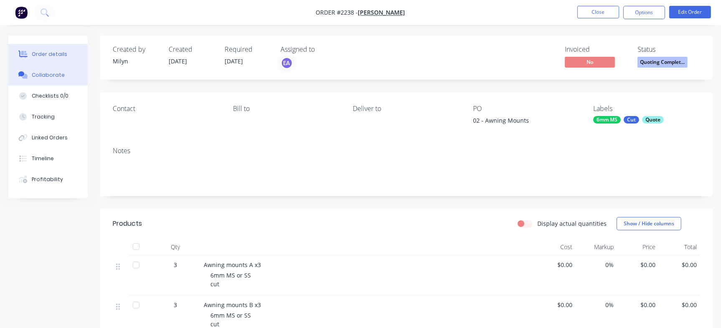
click at [65, 75] on button "Collaborate" at bounding box center [47, 75] width 79 height 21
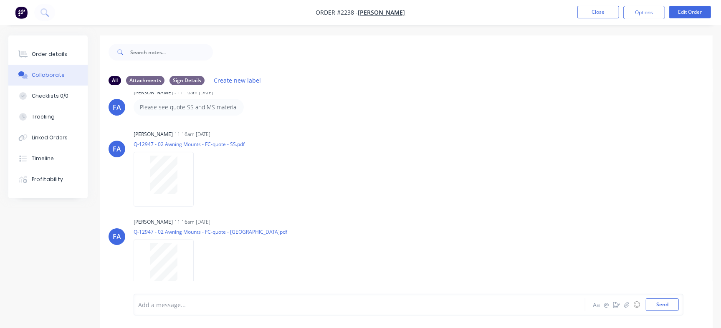
scroll to position [340, 0]
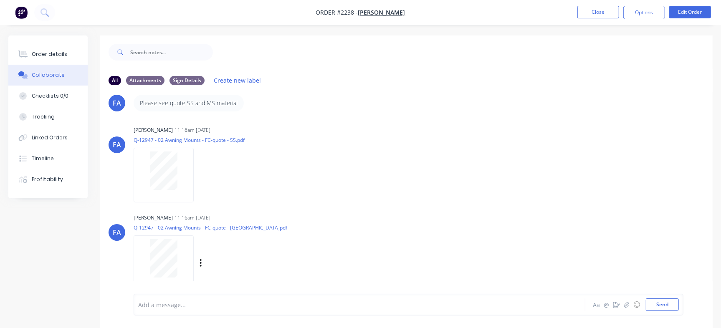
click at [181, 267] on div at bounding box center [163, 258] width 53 height 38
click at [70, 53] on button "Order details" at bounding box center [47, 54] width 79 height 21
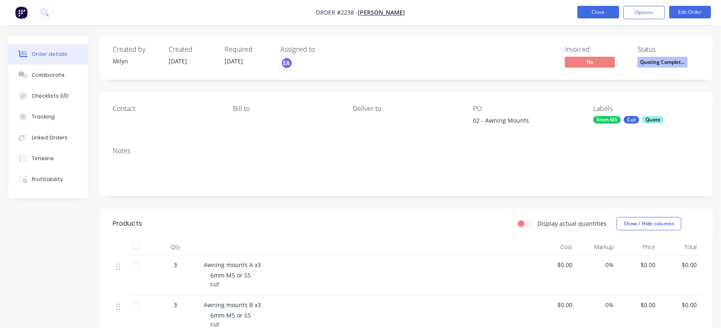
click at [611, 13] on button "Close" at bounding box center [599, 12] width 42 height 13
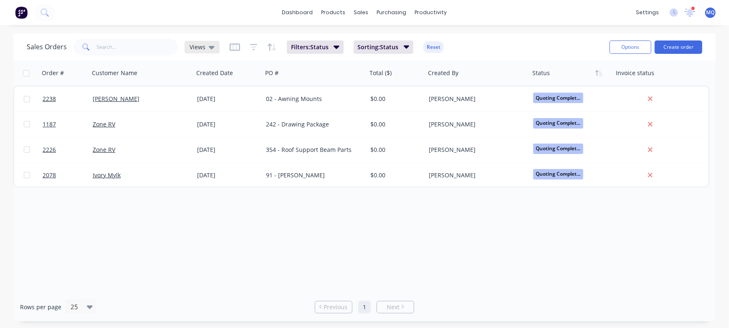
click at [201, 47] on span "Views" at bounding box center [198, 47] width 16 height 9
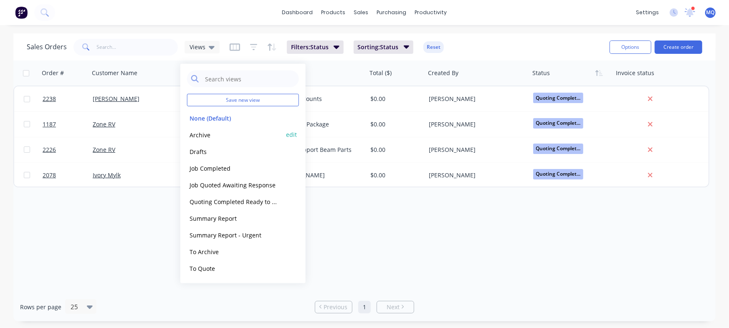
click at [199, 130] on button "Archive" at bounding box center [234, 135] width 95 height 10
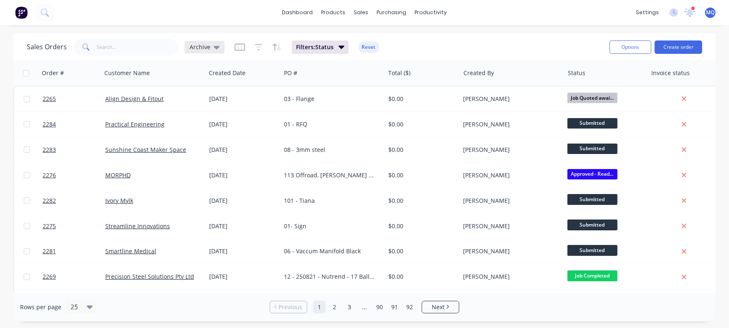
click at [196, 45] on span "Archive" at bounding box center [200, 47] width 21 height 9
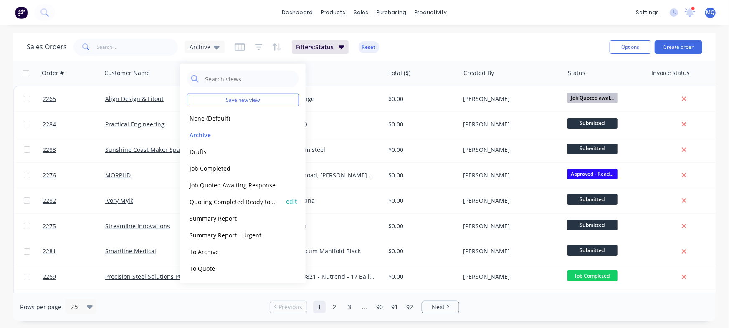
click at [221, 203] on button "Quoting Completed Ready to Send" at bounding box center [234, 202] width 95 height 10
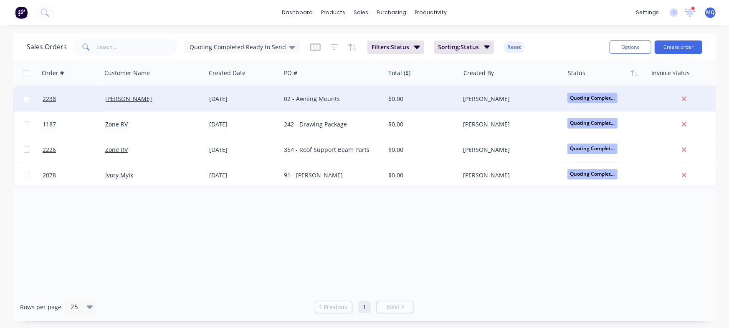
click at [286, 102] on div "02 - Awning Mounts" at bounding box center [330, 99] width 93 height 8
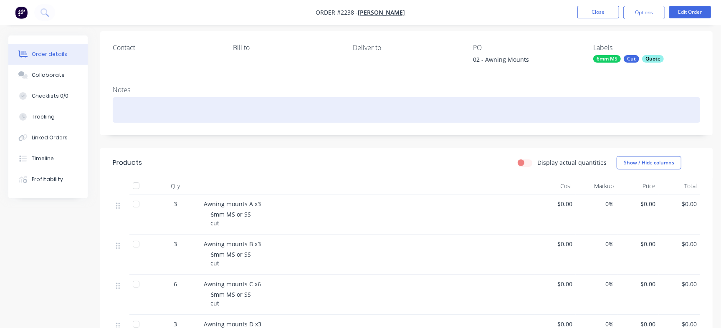
scroll to position [60, 0]
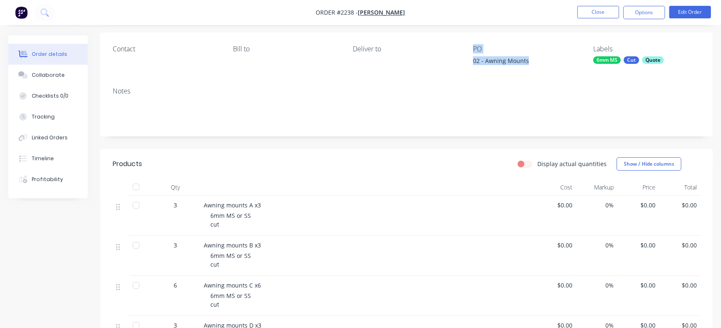
drag, startPoint x: 533, startPoint y: 61, endPoint x: 466, endPoint y: 61, distance: 67.2
click at [466, 61] on div "Contact Bill to Deliver to PO 02 - Awning Mounts Labels 6mm MS Cut Quote" at bounding box center [406, 57] width 613 height 48
click at [475, 66] on div "02 - Awning Mounts" at bounding box center [525, 62] width 104 height 12
drag, startPoint x: 486, startPoint y: 61, endPoint x: 537, endPoint y: 62, distance: 51.0
click at [537, 62] on div "02 - Awning Mounts" at bounding box center [525, 62] width 104 height 12
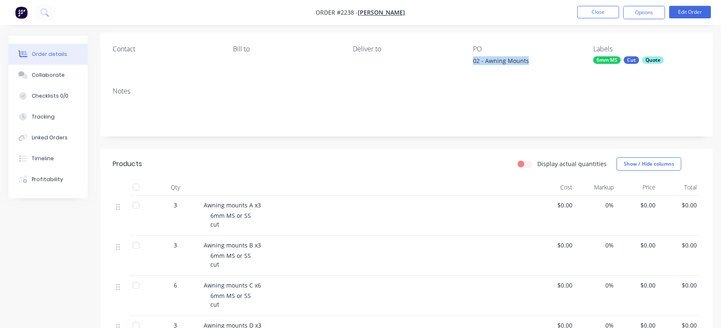
copy div "02 - Awning Mounts"
click at [601, 13] on button "Close" at bounding box center [599, 12] width 42 height 13
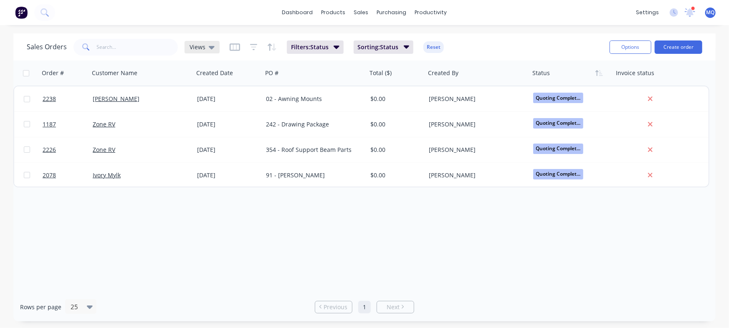
click at [202, 46] on span "Views" at bounding box center [198, 47] width 16 height 9
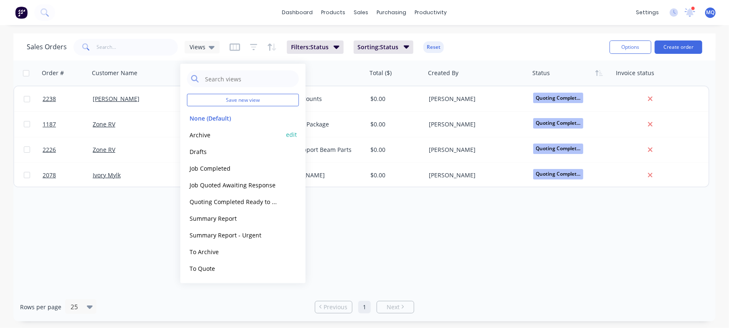
click at [215, 136] on button "Archive" at bounding box center [234, 135] width 95 height 10
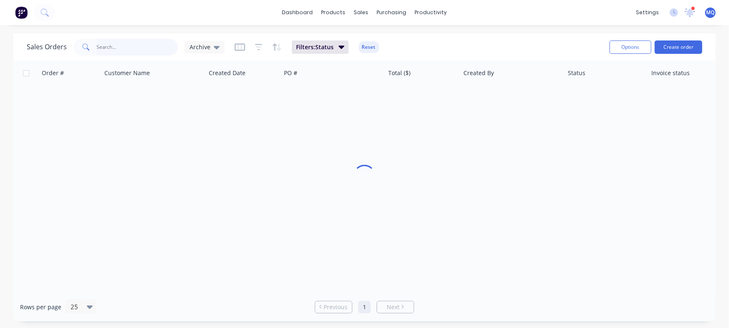
click at [127, 43] on input "text" at bounding box center [137, 47] width 81 height 17
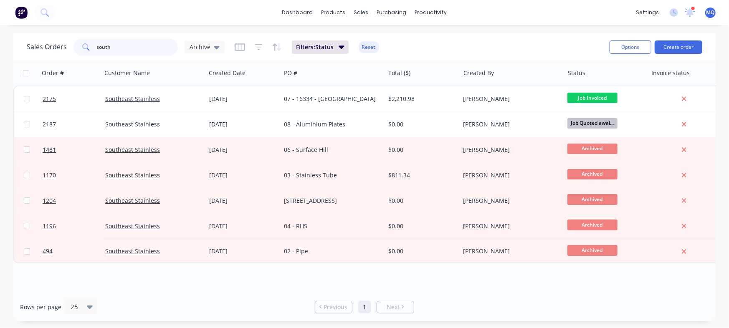
click at [146, 49] on input "south" at bounding box center [137, 47] width 81 height 17
type input "[PERSON_NAME]"
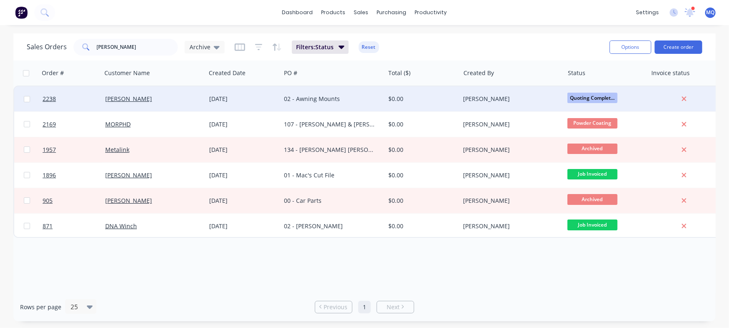
click at [289, 101] on div "02 - Awning Mounts" at bounding box center [330, 99] width 93 height 8
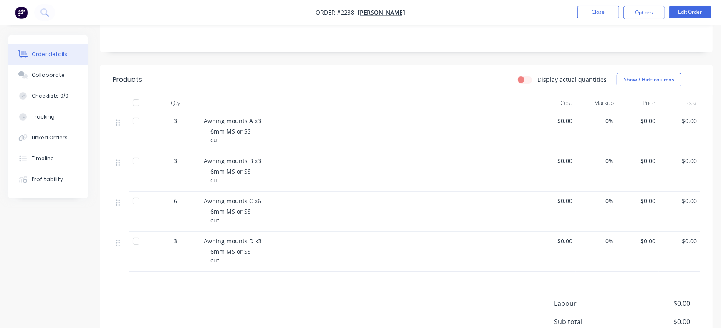
scroll to position [147, 0]
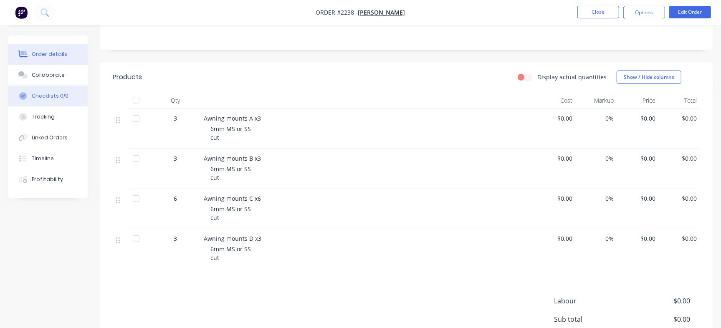
click at [36, 95] on div "Checklists 0/0" at bounding box center [50, 96] width 37 height 8
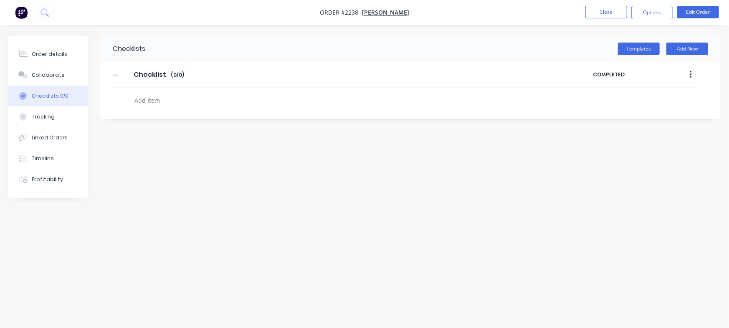
click at [221, 99] on textarea at bounding box center [321, 100] width 380 height 12
paste textarea "QU-1409"
type textarea "QU-1409"
click at [36, 57] on div "Order details" at bounding box center [49, 55] width 35 height 8
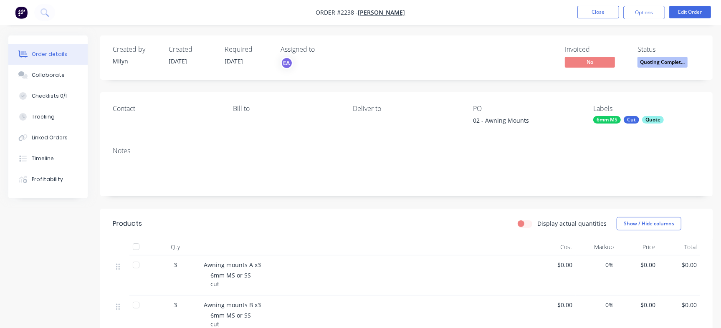
click at [670, 57] on div "Status Quoting Complet..." at bounding box center [669, 58] width 63 height 24
click at [668, 61] on span "Quoting Complet..." at bounding box center [663, 62] width 50 height 10
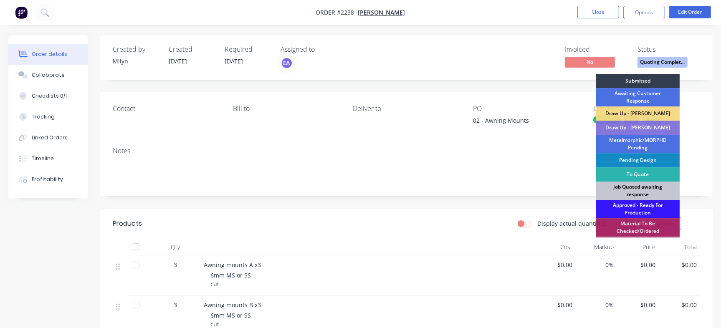
click at [642, 193] on div "Job Quoted awaiting response" at bounding box center [638, 191] width 84 height 18
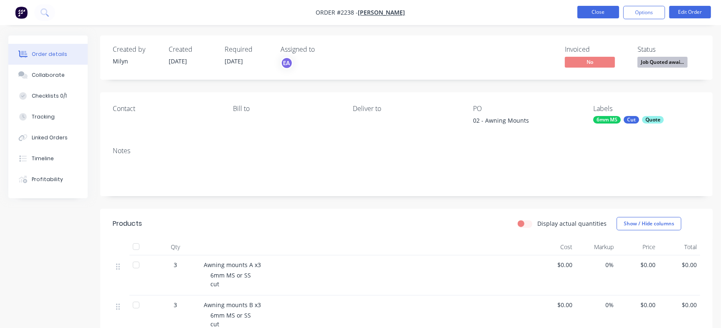
click at [599, 10] on button "Close" at bounding box center [599, 12] width 42 height 13
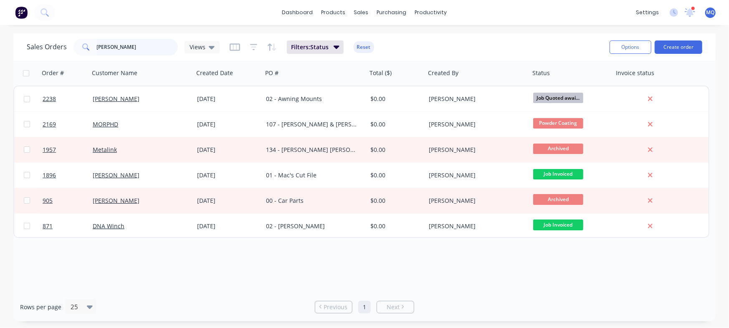
click at [152, 45] on input "[PERSON_NAME]" at bounding box center [137, 47] width 81 height 17
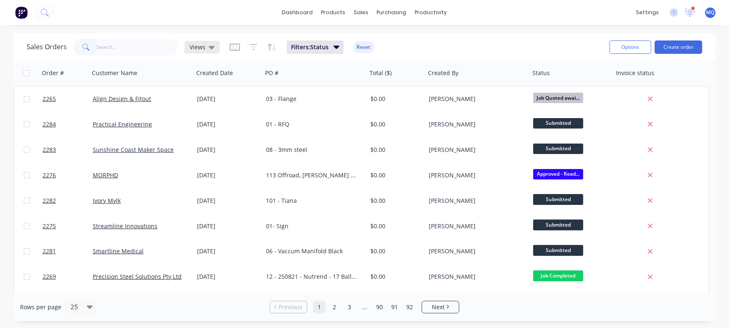
click at [204, 47] on div "Views" at bounding box center [202, 47] width 25 height 8
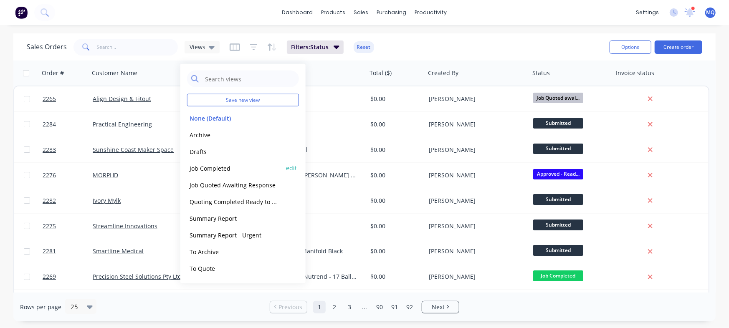
click at [221, 169] on button "Job Completed" at bounding box center [234, 168] width 95 height 10
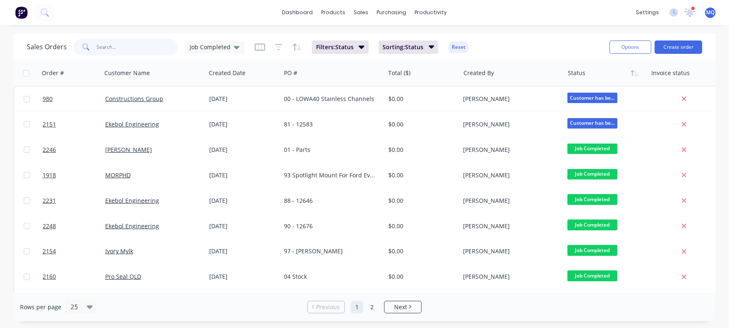
click at [134, 47] on input "text" at bounding box center [137, 47] width 81 height 17
click at [220, 49] on span "Job Completed" at bounding box center [210, 47] width 41 height 9
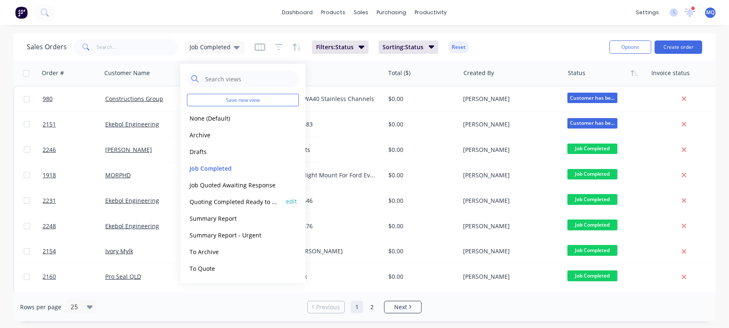
click at [204, 200] on button "Quoting Completed Ready to Send" at bounding box center [234, 202] width 95 height 10
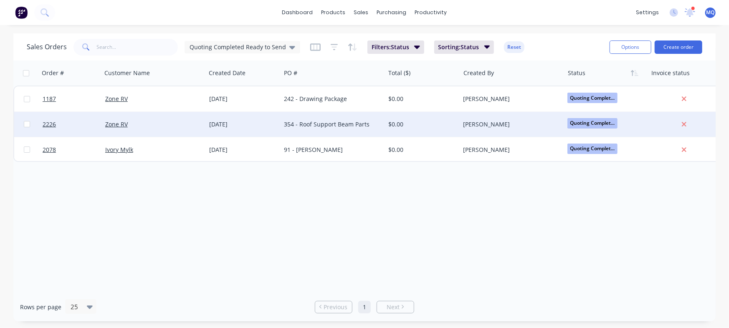
click at [264, 122] on div "[DATE]" at bounding box center [243, 124] width 68 height 8
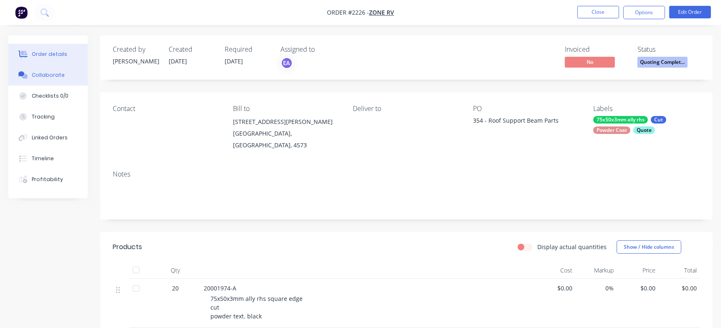
click at [42, 76] on div "Collaborate" at bounding box center [48, 75] width 33 height 8
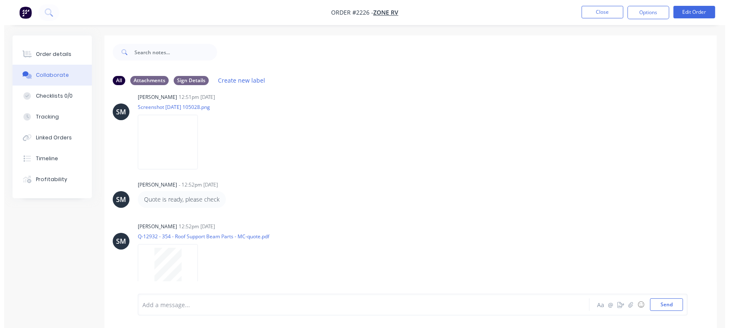
scroll to position [194, 0]
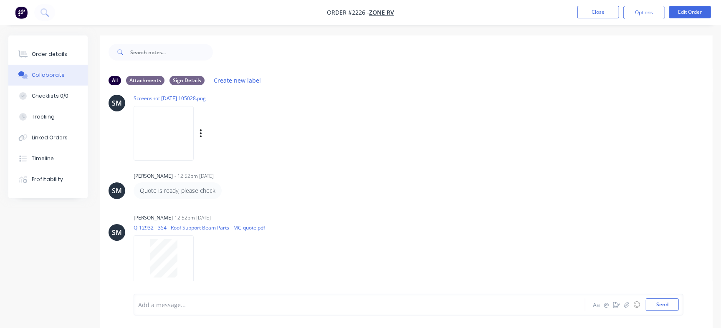
click at [194, 153] on img at bounding box center [164, 133] width 60 height 55
click at [48, 53] on div "Order details" at bounding box center [49, 55] width 35 height 8
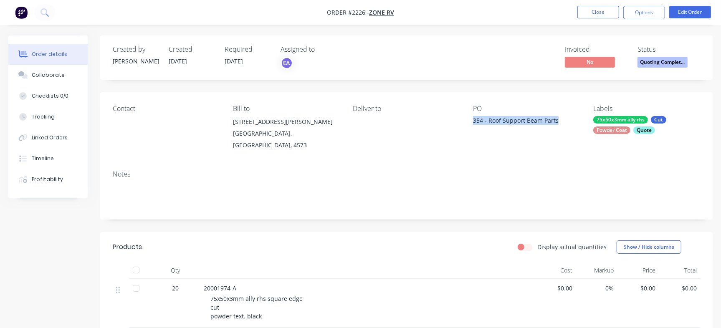
drag, startPoint x: 471, startPoint y: 120, endPoint x: 563, endPoint y: 124, distance: 91.5
click at [563, 124] on div "Contact Bill to [STREET_ADDRESS][PERSON_NAME] Deliver to PO 354 - Roof Support …" at bounding box center [406, 127] width 613 height 71
copy div "354 - Roof Support Beam Parts"
drag, startPoint x: 210, startPoint y: 291, endPoint x: 242, endPoint y: 287, distance: 32.0
click at [242, 295] on span "75x50x3mm ally rhs square edge cut powder text. black" at bounding box center [256, 307] width 92 height 25
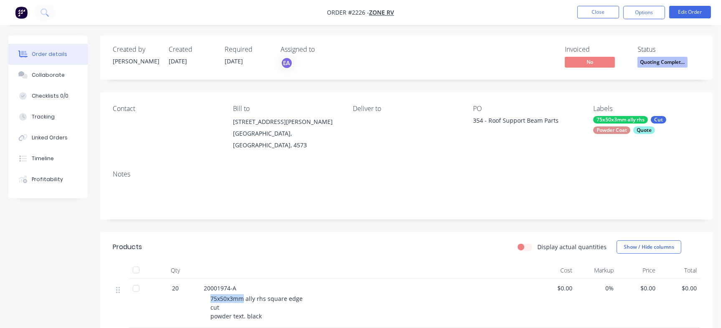
copy span "75x50x3mm"
click at [54, 97] on div "Checklists 0/0" at bounding box center [50, 96] width 37 height 8
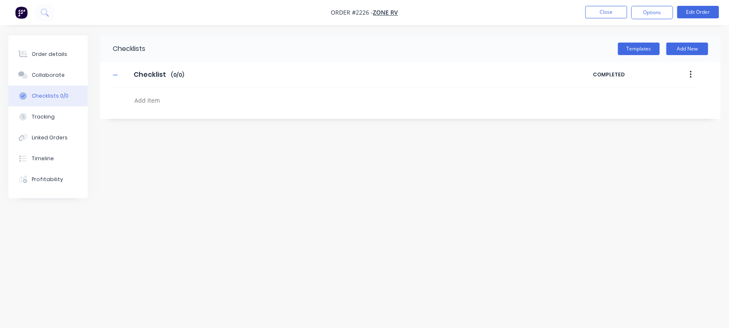
click at [153, 96] on textarea at bounding box center [321, 100] width 380 height 12
paste textarea "QU-1410"
type textarea "QU-1410"
click at [63, 51] on div "Order details" at bounding box center [49, 55] width 35 height 8
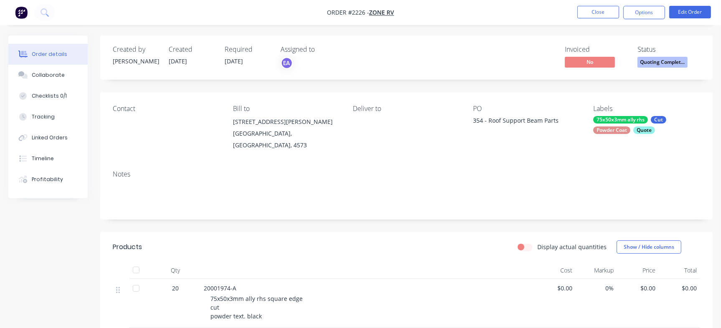
click at [660, 61] on span "Quoting Complet..." at bounding box center [663, 62] width 50 height 10
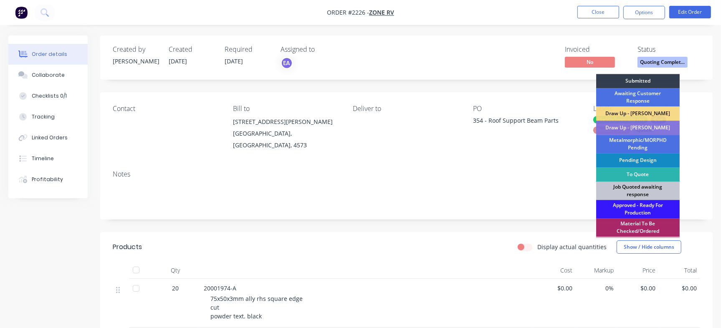
click at [636, 192] on div "Job Quoted awaiting response" at bounding box center [638, 191] width 84 height 18
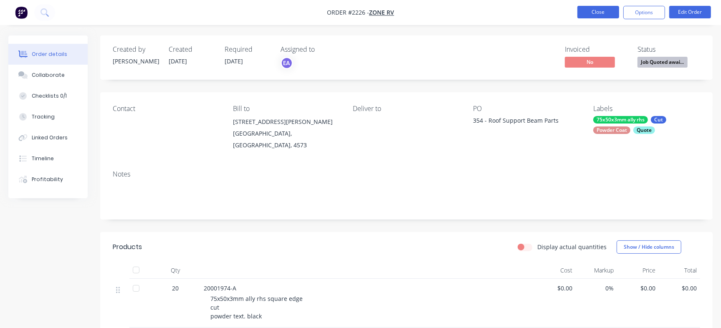
click at [599, 10] on button "Close" at bounding box center [599, 12] width 42 height 13
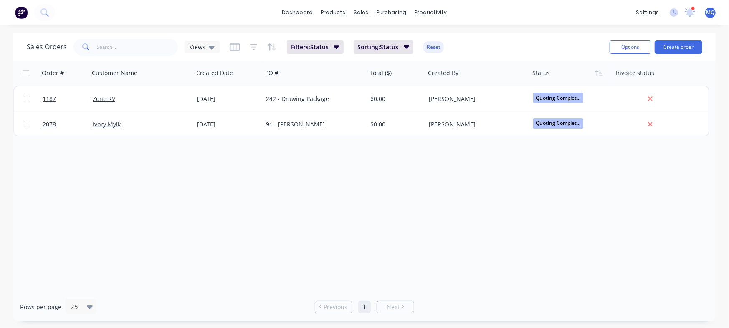
click at [301, 187] on div "Order # Customer Name Created Date PO # Total ($) Created By Status Invoice sta…" at bounding box center [364, 177] width 702 height 232
click at [209, 49] on icon at bounding box center [212, 47] width 6 height 9
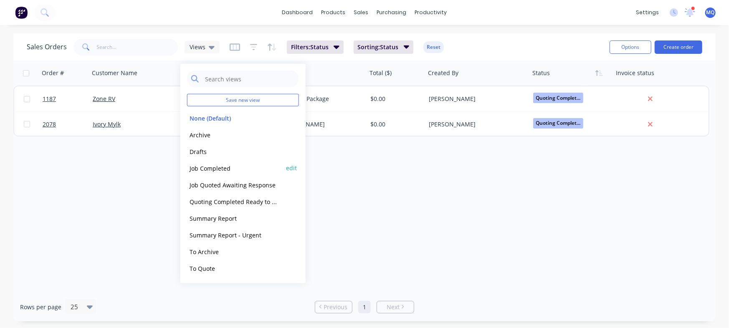
click at [215, 165] on button "Job Completed" at bounding box center [234, 168] width 95 height 10
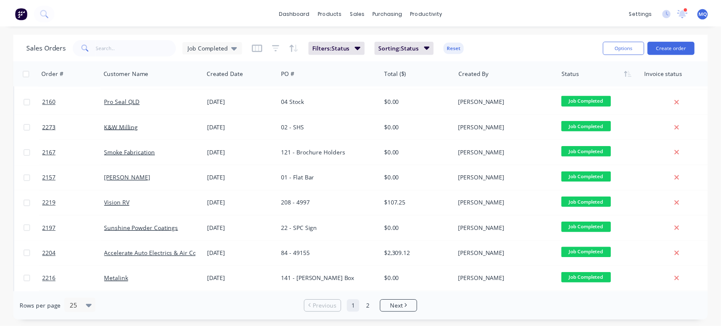
scroll to position [188, 0]
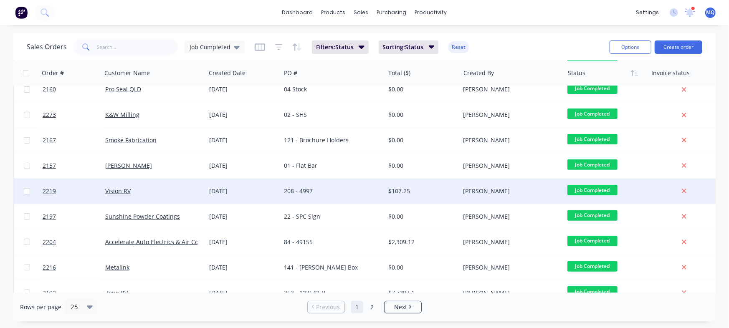
click at [324, 193] on div "208 - 4997" at bounding box center [330, 191] width 93 height 8
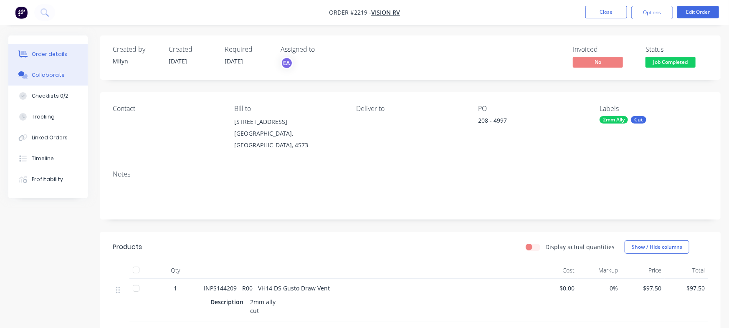
click at [58, 75] on div "Collaborate" at bounding box center [48, 75] width 33 height 8
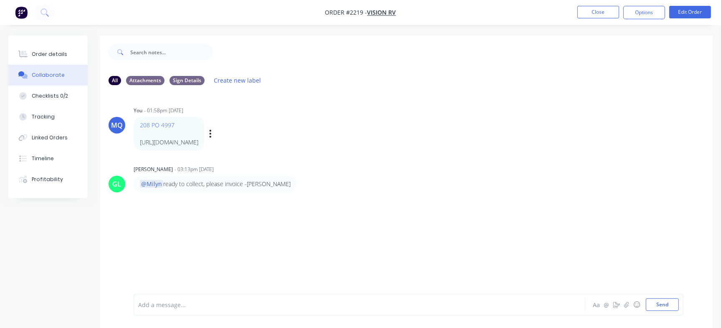
drag, startPoint x: 141, startPoint y: 142, endPoint x: 318, endPoint y: 142, distance: 177.1
click at [318, 142] on div "208 PO 4997 [URL][DOMAIN_NAME] Labels Edit Delete" at bounding box center [264, 134] width 261 height 34
copy p "[URL][DOMAIN_NAME]"
click at [38, 52] on div "Order details" at bounding box center [49, 55] width 35 height 8
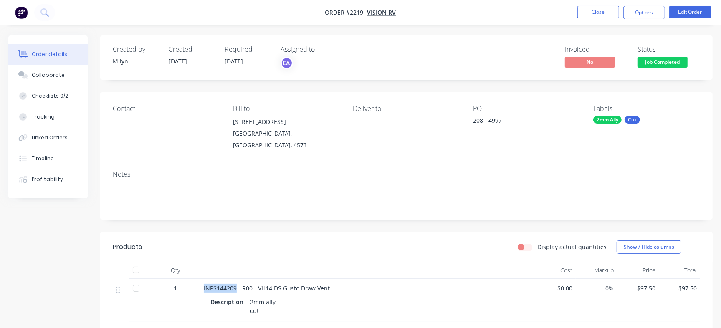
drag, startPoint x: 203, startPoint y: 281, endPoint x: 237, endPoint y: 282, distance: 33.9
click at [237, 284] on span "INPS144209 - R00 - VH14 DS Gusto Draw Vent" at bounding box center [267, 288] width 126 height 8
copy span "INPS144209"
click at [76, 92] on button "Checklists 0/2" at bounding box center [47, 96] width 79 height 21
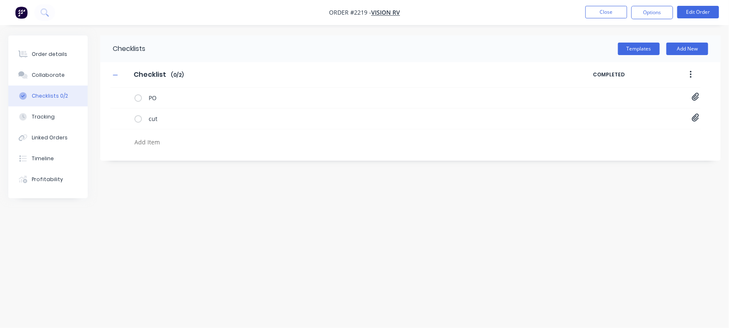
click at [175, 142] on textarea at bounding box center [321, 142] width 380 height 12
paste textarea "INV-2978"
type textarea "INV-2978"
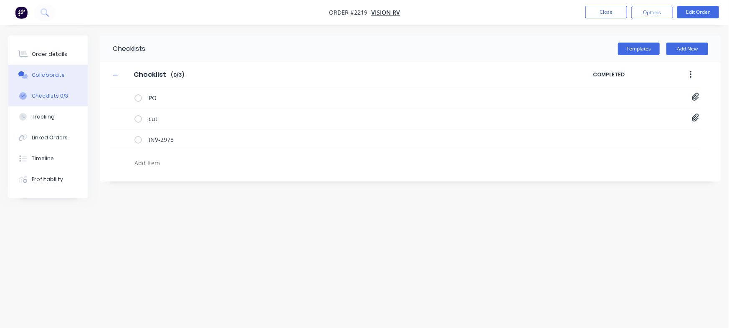
click at [68, 74] on button "Collaborate" at bounding box center [47, 75] width 79 height 21
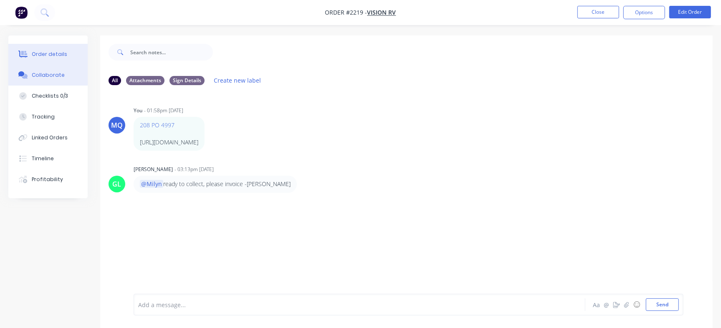
click at [54, 48] on button "Order details" at bounding box center [47, 54] width 79 height 21
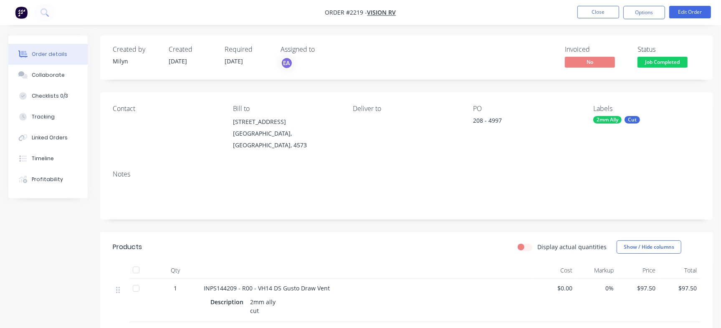
click at [663, 62] on span "Job Completed" at bounding box center [663, 62] width 50 height 10
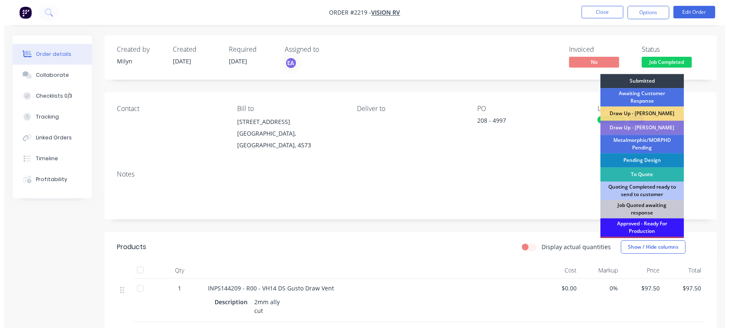
scroll to position [252, 0]
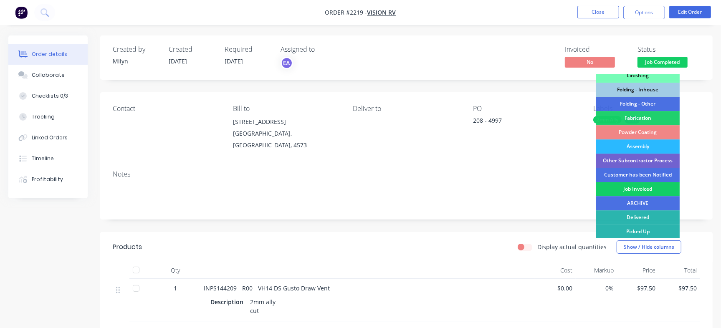
click at [642, 190] on div "Job Invoiced" at bounding box center [638, 189] width 84 height 14
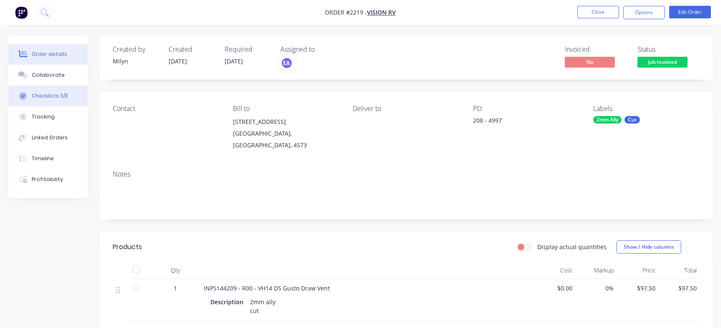
click at [70, 91] on button "Checklists 0/3" at bounding box center [47, 96] width 79 height 21
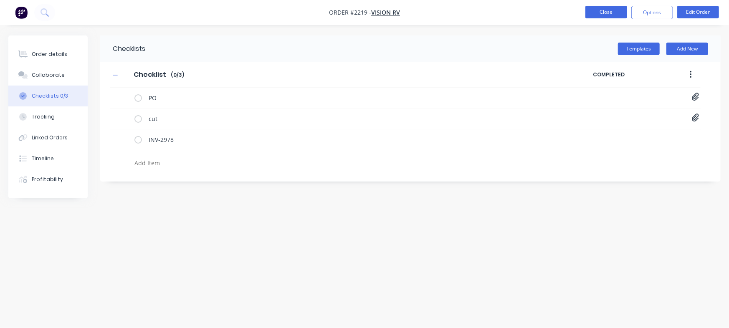
click at [605, 8] on button "Close" at bounding box center [607, 12] width 42 height 13
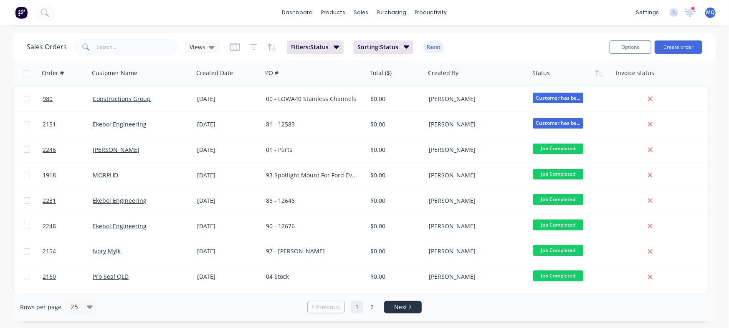
click at [390, 304] on link "Next" at bounding box center [403, 307] width 37 height 8
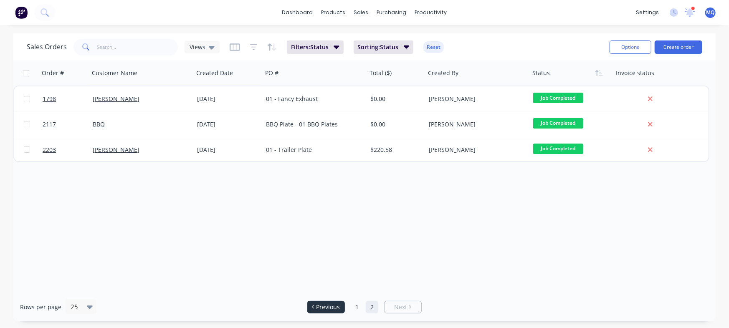
click at [339, 308] on span "Previous" at bounding box center [329, 307] width 24 height 8
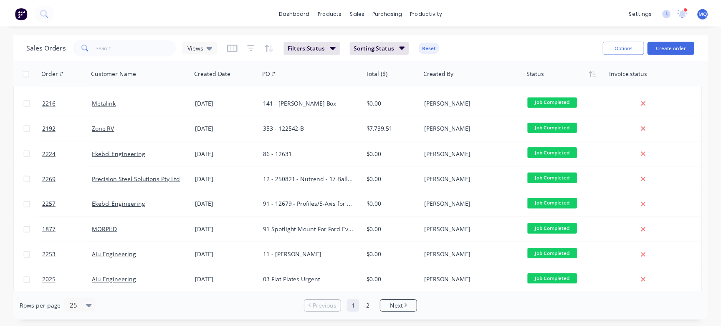
scroll to position [334, 0]
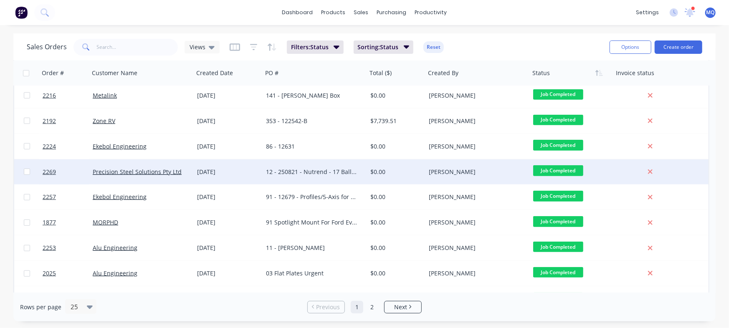
click at [331, 169] on div "12 - 250821 - Nutrend - 17 Ballymore" at bounding box center [312, 172] width 93 height 8
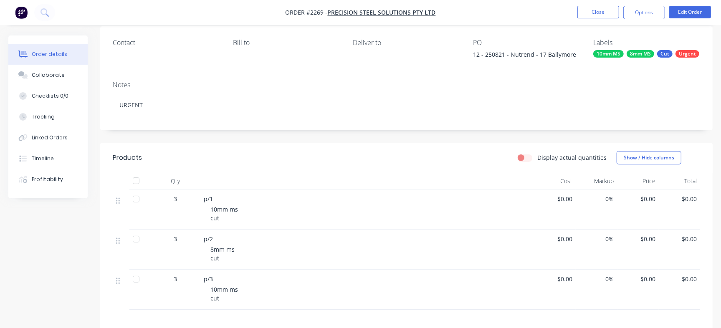
scroll to position [76, 0]
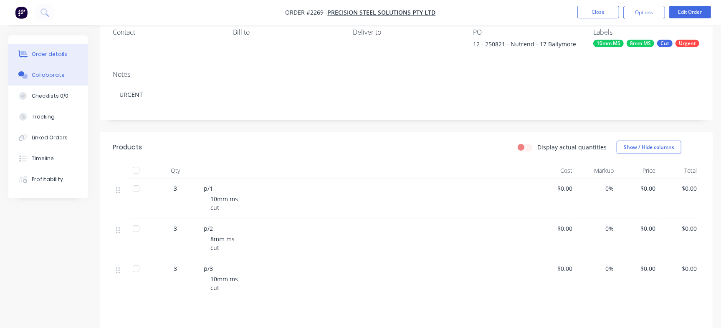
click at [38, 76] on div "Collaborate" at bounding box center [48, 75] width 33 height 8
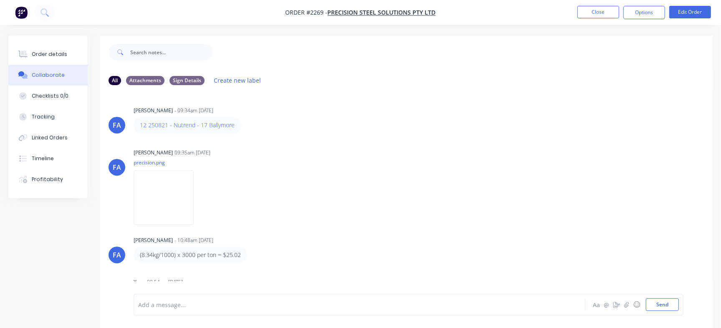
click at [707, 124] on div "[PERSON_NAME] [PERSON_NAME] - 09:34am [DATE] 12 250821 - Nutrend - 17 Ballymore…" at bounding box center [406, 193] width 613 height 202
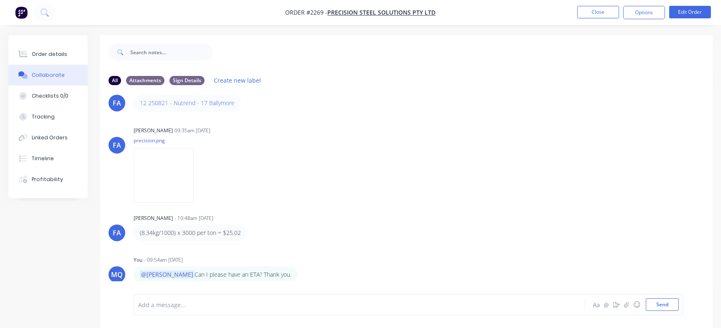
scroll to position [3, 0]
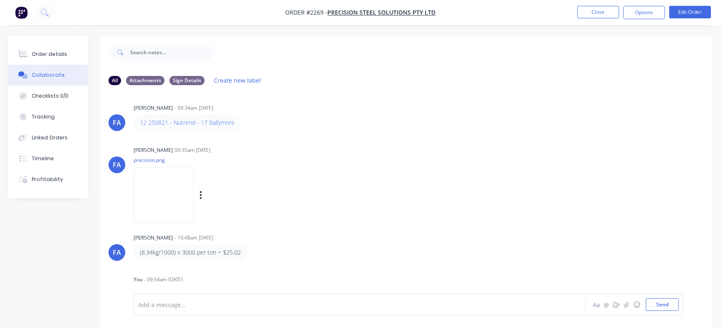
click at [360, 209] on div "[PERSON_NAME] 09:35am [DATE] precision.png Labels Download Delete" at bounding box center [264, 181] width 261 height 75
click at [156, 200] on img at bounding box center [164, 195] width 60 height 55
drag, startPoint x: 51, startPoint y: 50, endPoint x: 65, endPoint y: 57, distance: 15.5
click at [52, 49] on button "Order details" at bounding box center [47, 54] width 79 height 21
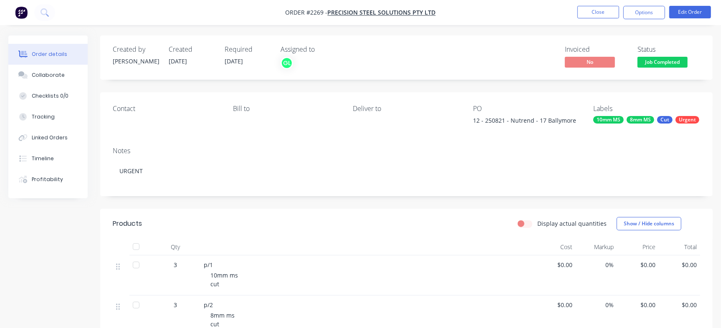
click at [484, 123] on div "12 - 250821 - Nutrend - 17 Ballymore" at bounding box center [525, 122] width 104 height 12
drag, startPoint x: 484, startPoint y: 119, endPoint x: 597, endPoint y: 119, distance: 112.3
click at [597, 119] on div "Contact [PERSON_NAME] to Deliver to PO 12 - 250821 - Nutrend - 17 Ballymore Lab…" at bounding box center [406, 116] width 613 height 48
copy div "250821 - Nutrend - 17 Ballymore Labels"
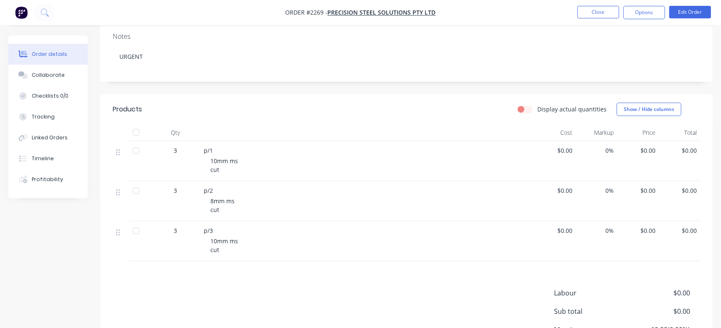
scroll to position [115, 0]
drag, startPoint x: 204, startPoint y: 149, endPoint x: 221, endPoint y: 149, distance: 17.1
click at [221, 149] on div "p/1" at bounding box center [367, 149] width 327 height 9
copy span "p/1"
drag, startPoint x: 201, startPoint y: 189, endPoint x: 218, endPoint y: 189, distance: 16.7
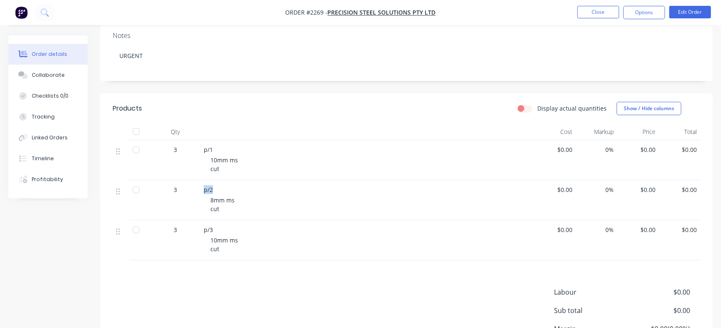
click at [218, 189] on div "p/2 8mm ms cut" at bounding box center [367, 200] width 334 height 40
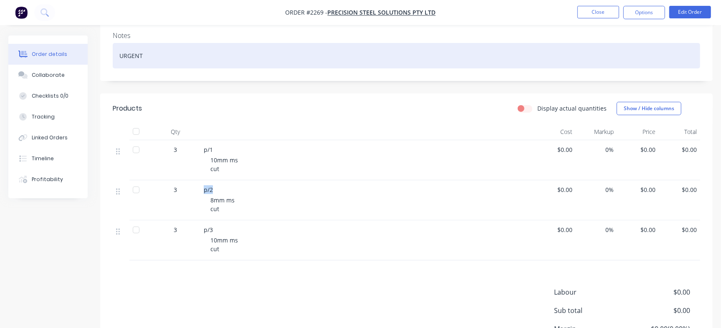
copy span "p/2"
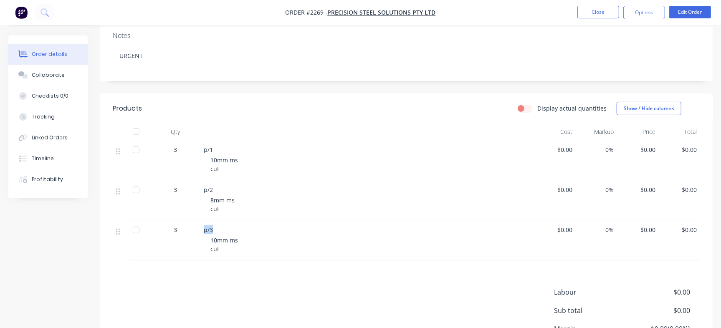
drag, startPoint x: 203, startPoint y: 226, endPoint x: 223, endPoint y: 230, distance: 20.3
click at [223, 230] on div "p/3 10mm ms cut" at bounding box center [367, 241] width 334 height 40
copy span "p/3"
click at [65, 78] on button "Collaborate" at bounding box center [47, 75] width 79 height 21
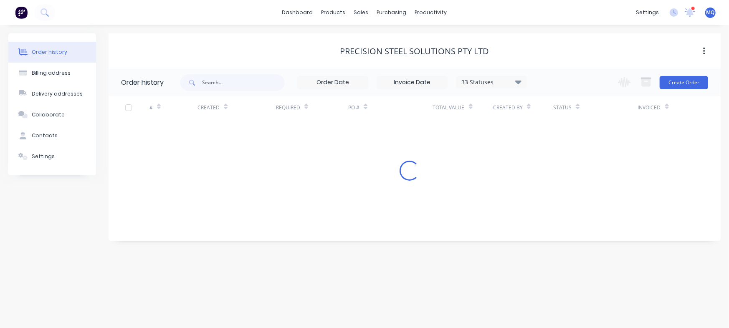
click at [363, 10] on div "sales" at bounding box center [361, 12] width 23 height 13
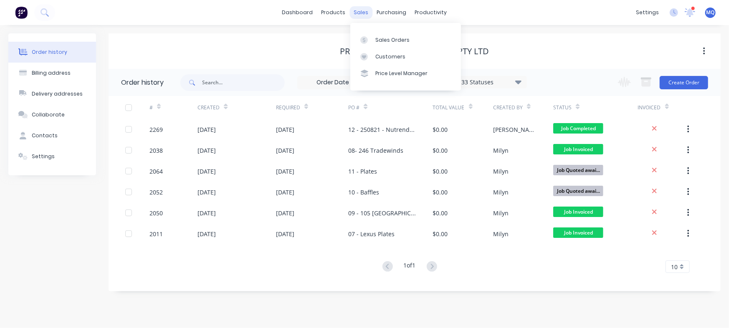
click at [363, 13] on div "sales" at bounding box center [361, 12] width 23 height 13
click at [368, 37] on icon at bounding box center [364, 40] width 8 height 8
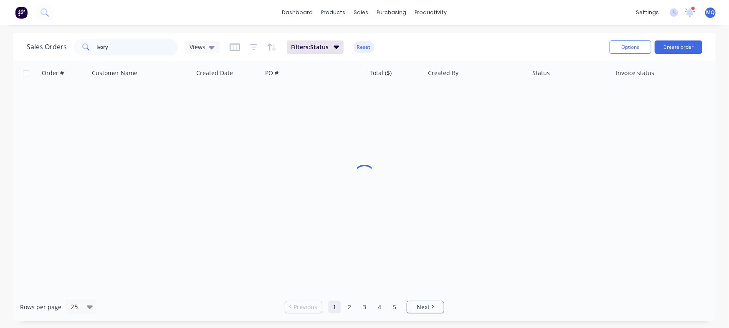
click at [117, 50] on input "ivory" at bounding box center [137, 47] width 81 height 17
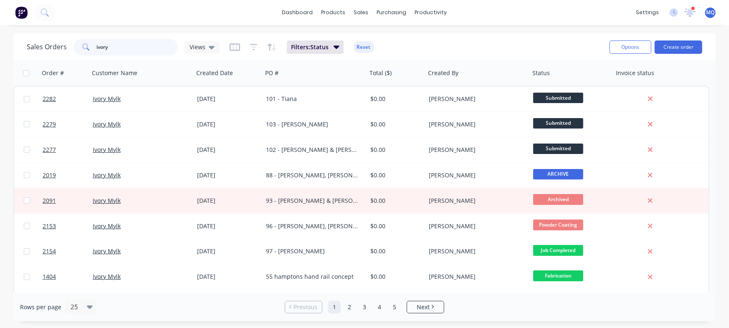
paste input "INPS144209"
type input "INPS144209"
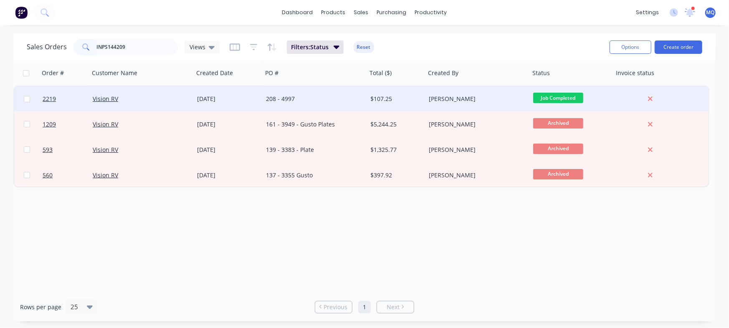
click at [246, 95] on div "[DATE]" at bounding box center [228, 99] width 62 height 8
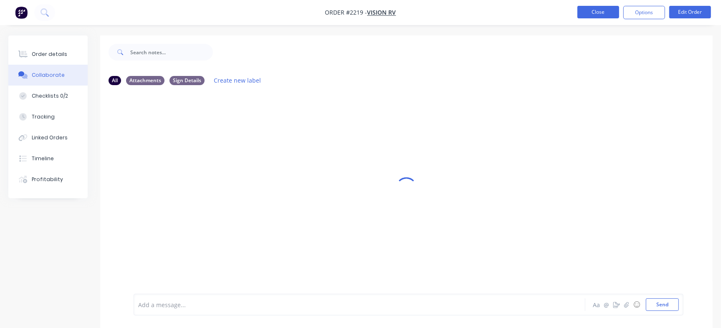
click at [602, 16] on button "Close" at bounding box center [599, 12] width 42 height 13
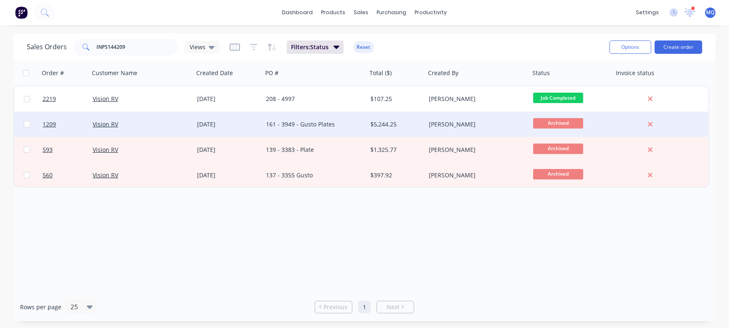
click at [370, 128] on div "$5,244.25" at bounding box center [396, 124] width 58 height 25
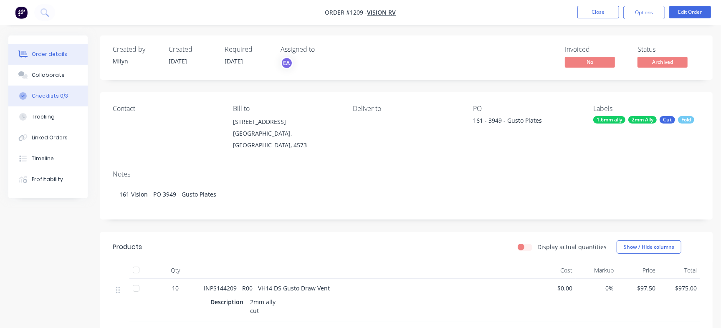
click at [56, 94] on div "Checklists 0/3" at bounding box center [50, 96] width 36 height 8
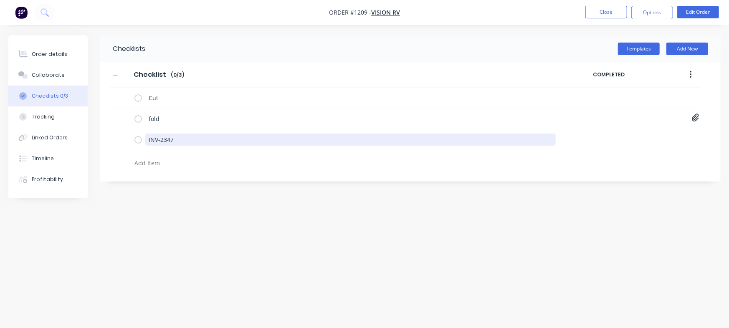
drag, startPoint x: 192, startPoint y: 143, endPoint x: 98, endPoint y: 132, distance: 94.2
click at [98, 132] on div "Order details Collaborate Checklists 0/3 Tracking Linked Orders Timeline Profit…" at bounding box center [364, 148] width 729 height 226
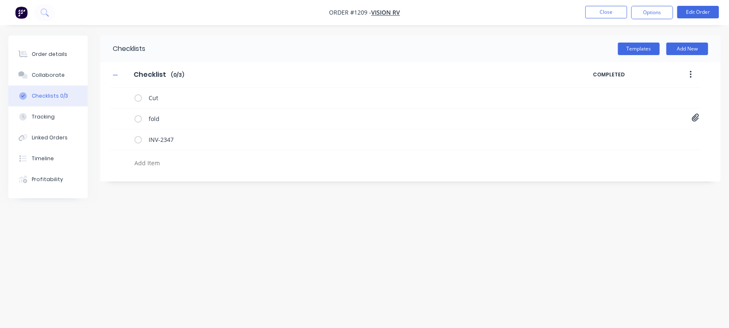
type textarea "x"
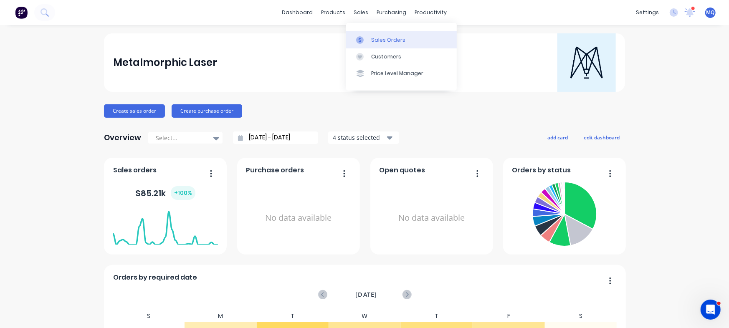
click at [363, 34] on link "Sales Orders" at bounding box center [401, 39] width 111 height 17
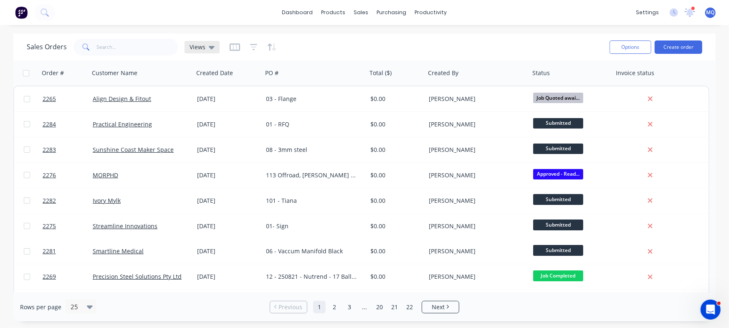
click at [203, 49] on span "Views" at bounding box center [198, 47] width 16 height 9
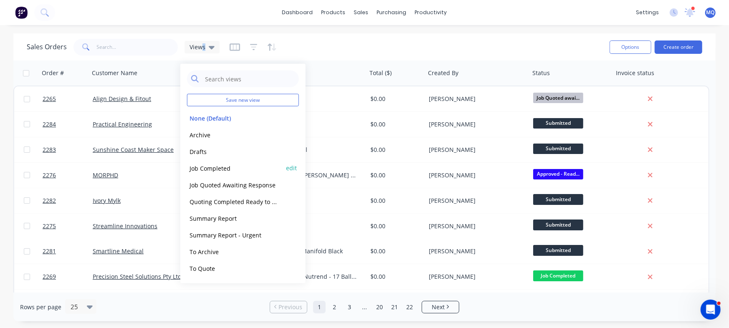
click at [198, 167] on button "Job Completed" at bounding box center [234, 168] width 95 height 10
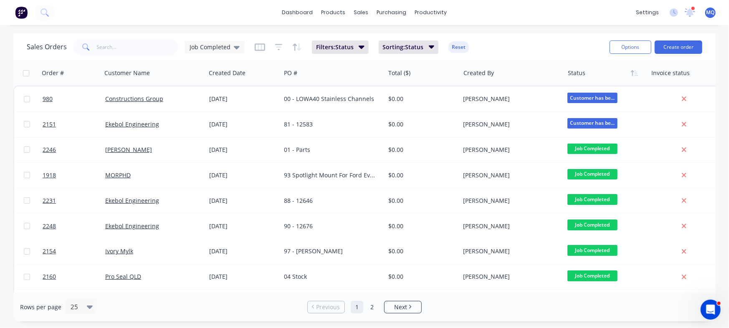
drag, startPoint x: 710, startPoint y: 81, endPoint x: 712, endPoint y: 86, distance: 6.0
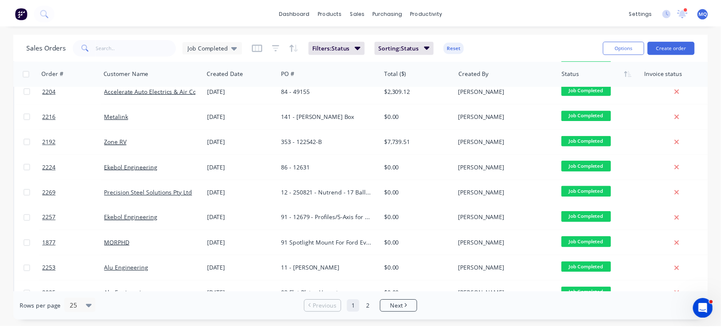
scroll to position [312, 0]
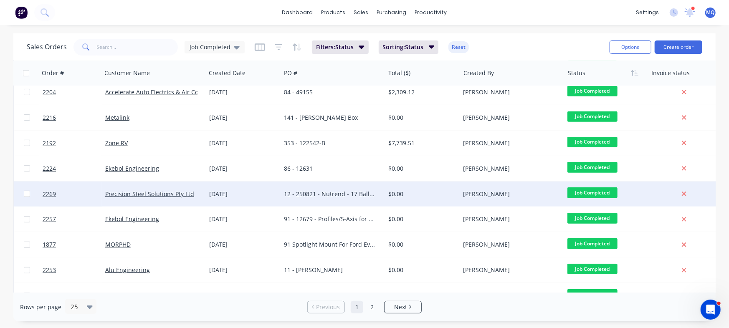
click at [328, 191] on div "12 - 250821 - Nutrend - 17 Ballymore" at bounding box center [330, 194] width 93 height 8
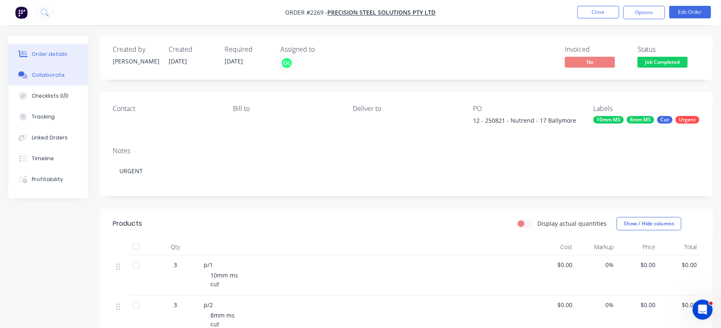
click at [46, 76] on div "Collaborate" at bounding box center [48, 75] width 33 height 8
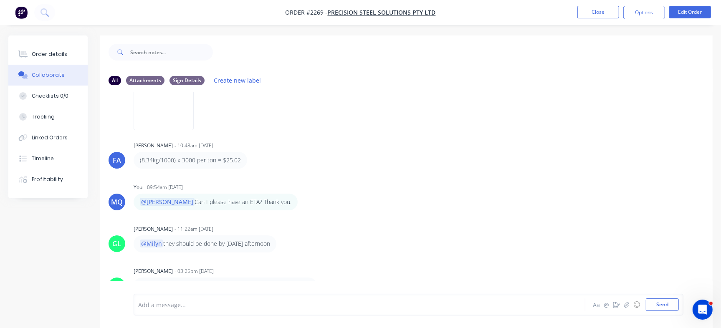
scroll to position [13, 0]
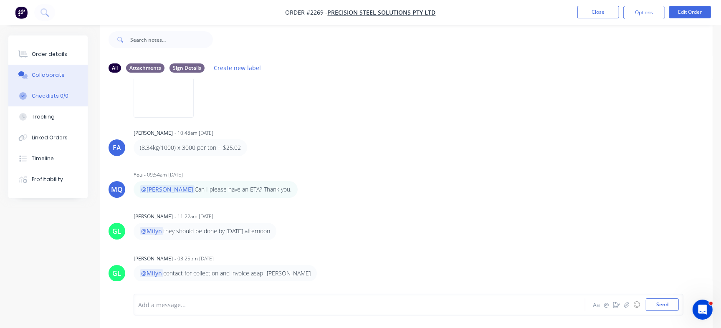
click at [79, 95] on button "Checklists 0/0" at bounding box center [47, 96] width 79 height 21
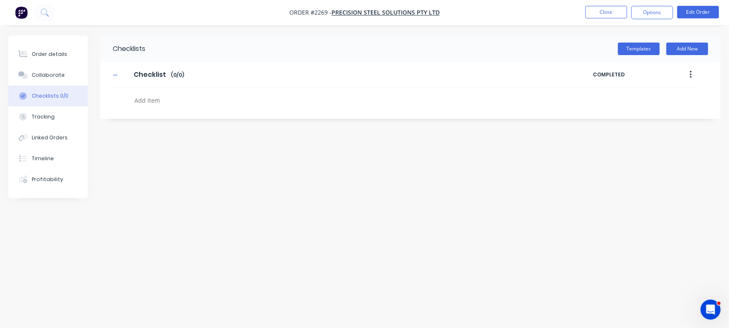
type textarea "x"
click at [173, 101] on textarea at bounding box center [321, 100] width 380 height 12
paste textarea "INV-2979"
type textarea "INV-2979"
type textarea "x"
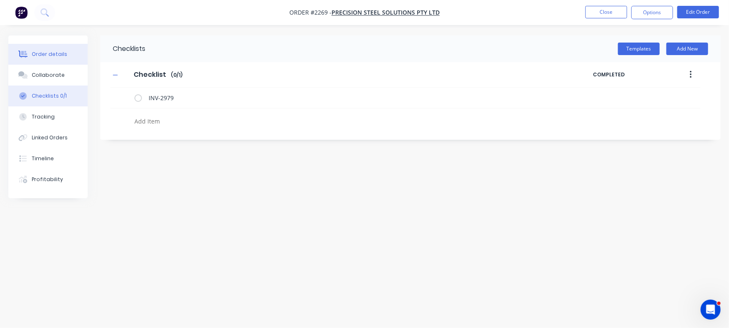
type textarea "x"
click at [51, 55] on div "Order details" at bounding box center [49, 55] width 35 height 8
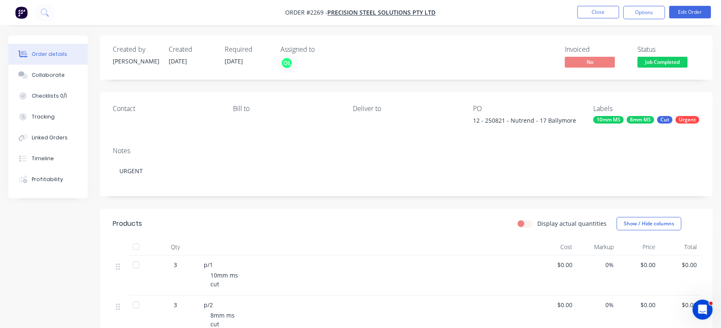
click at [674, 62] on span "Job Completed" at bounding box center [663, 62] width 50 height 10
click at [489, 52] on div "Invoiced No Status Job Completed" at bounding box center [532, 58] width 336 height 24
click at [683, 65] on span "Job Completed" at bounding box center [663, 62] width 50 height 10
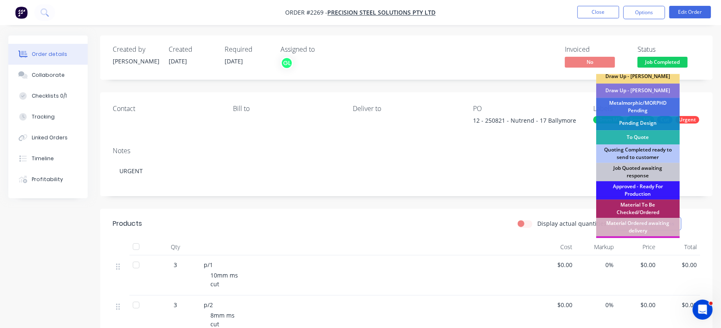
scroll to position [34, 0]
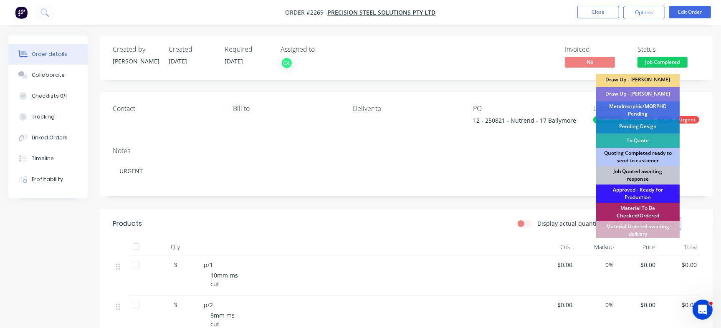
click at [640, 170] on div "Job Quoted awaiting response" at bounding box center [638, 175] width 84 height 18
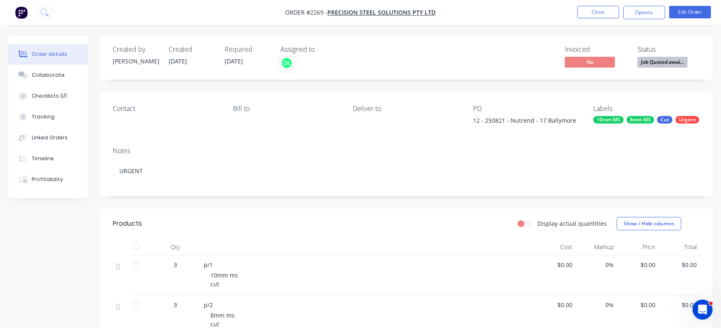
click at [644, 63] on span "Job Quoted awai..." at bounding box center [663, 62] width 50 height 10
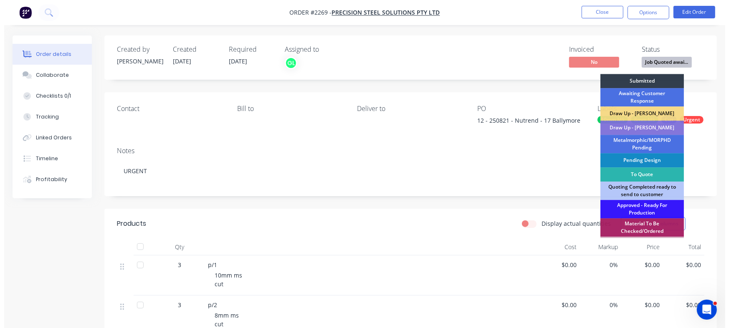
scroll to position [248, 0]
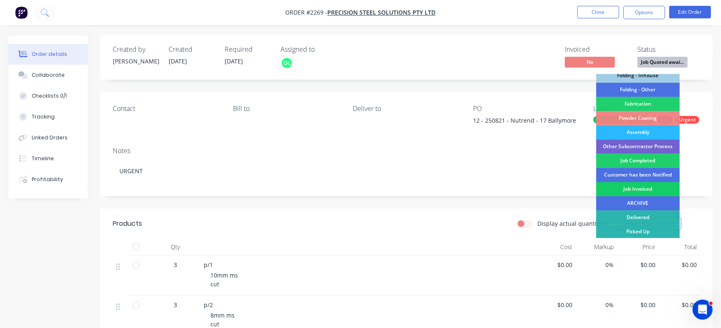
click at [636, 190] on div "Job Invoiced" at bounding box center [638, 189] width 84 height 14
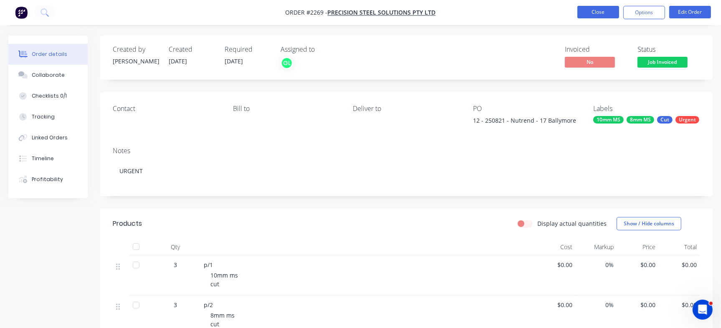
click at [602, 11] on button "Close" at bounding box center [599, 12] width 42 height 13
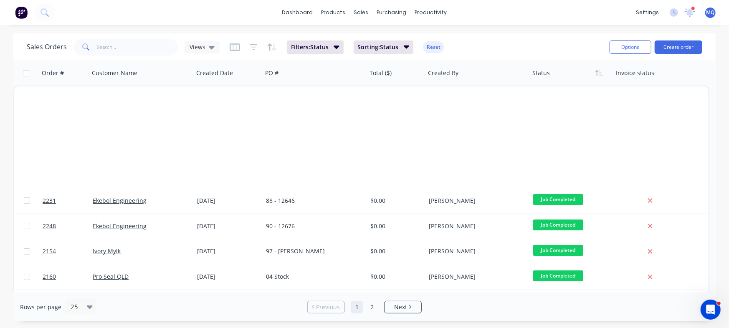
scroll to position [427, 0]
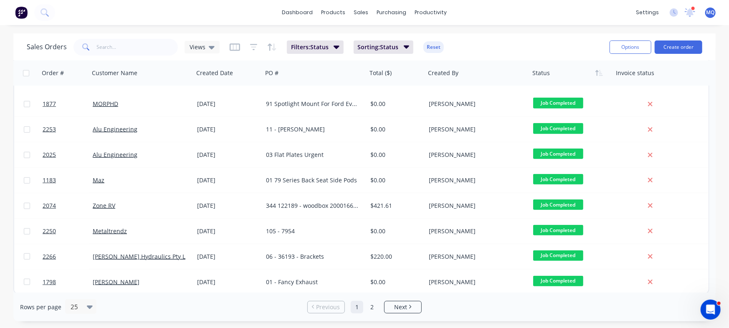
drag, startPoint x: 716, startPoint y: 231, endPoint x: 717, endPoint y: 215, distance: 16.0
click at [717, 215] on div "Sales Orders Views Filters: Status Sorting: Status Reset Options Create order O…" at bounding box center [364, 177] width 729 height 288
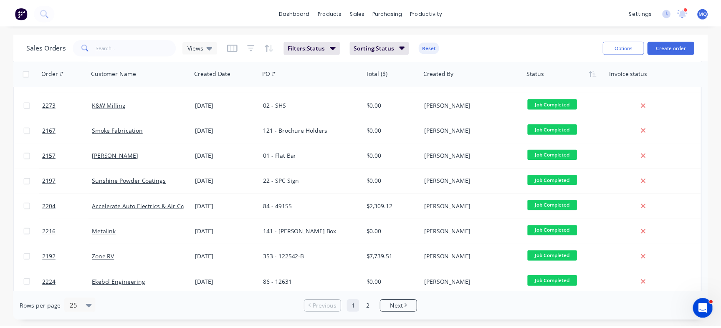
scroll to position [188, 0]
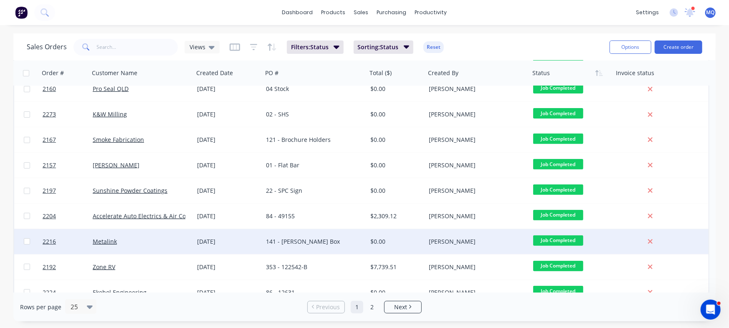
click at [322, 244] on div "141 - [PERSON_NAME] Box" at bounding box center [312, 242] width 93 height 8
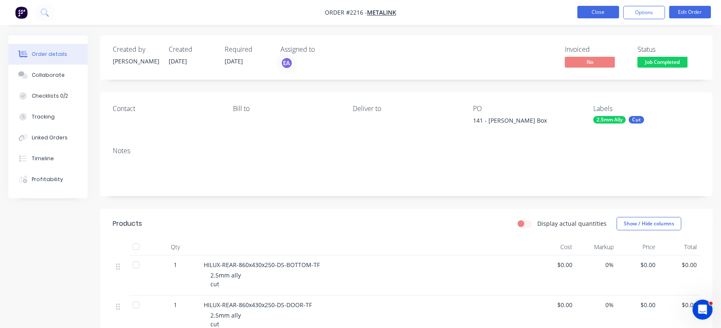
click at [600, 10] on button "Close" at bounding box center [599, 12] width 42 height 13
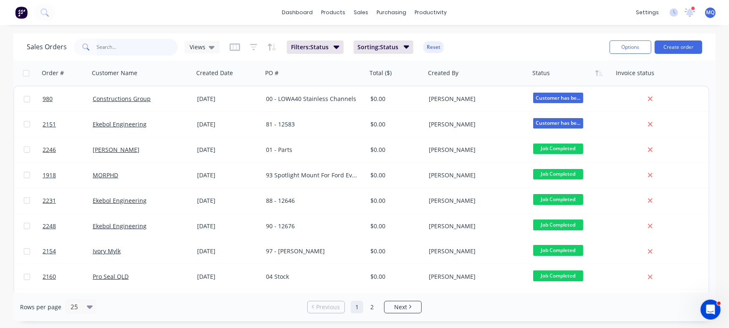
click at [123, 53] on input "text" at bounding box center [137, 47] width 81 height 17
type input "metalink"
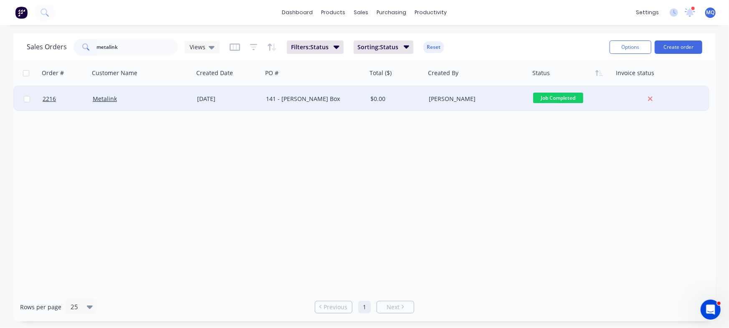
click at [150, 101] on div "Metalink" at bounding box center [139, 99] width 93 height 8
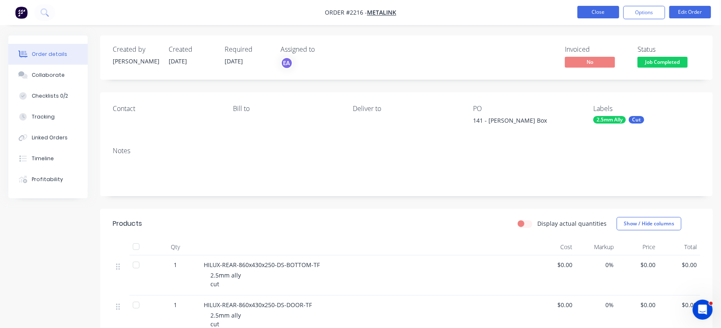
click at [593, 12] on button "Close" at bounding box center [599, 12] width 42 height 13
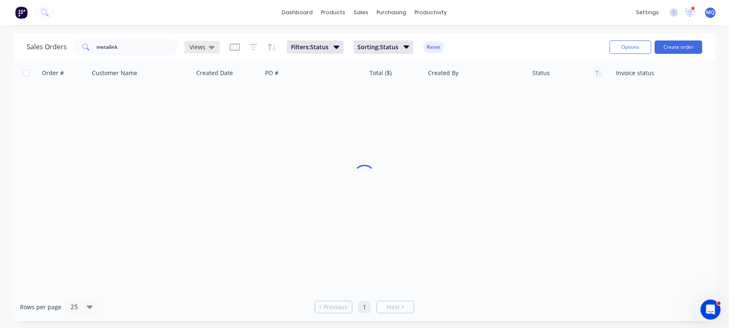
click at [205, 45] on div "Views" at bounding box center [202, 47] width 25 height 8
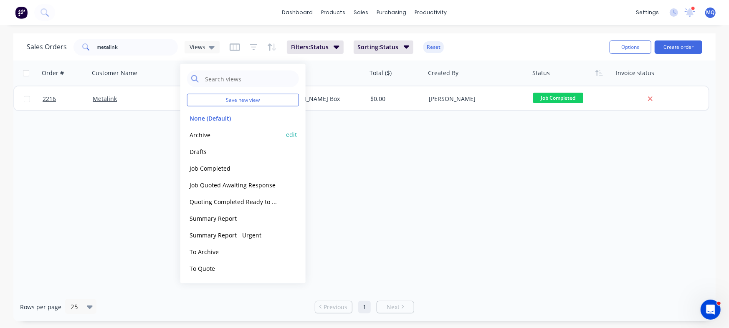
click at [208, 133] on button "Archive" at bounding box center [234, 135] width 95 height 10
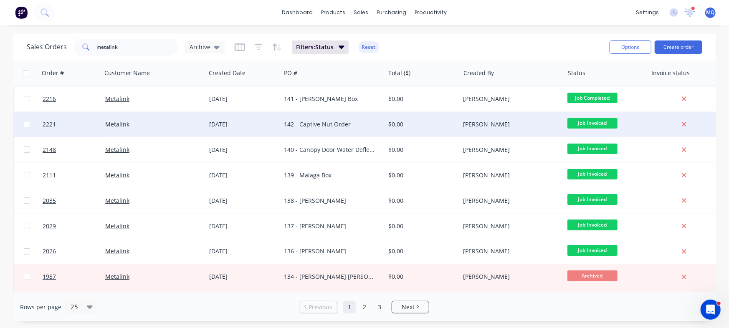
click at [280, 127] on div "[DATE]" at bounding box center [243, 124] width 75 height 25
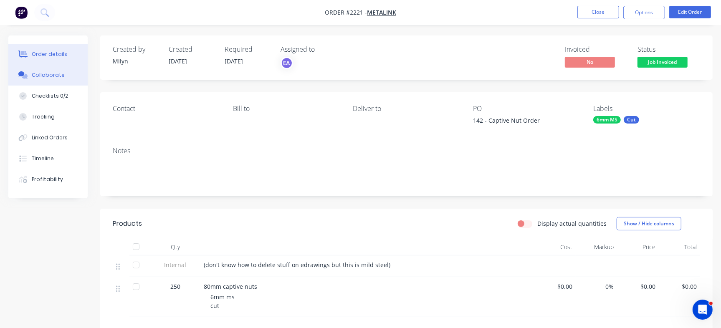
click at [43, 75] on div "Collaborate" at bounding box center [48, 75] width 33 height 8
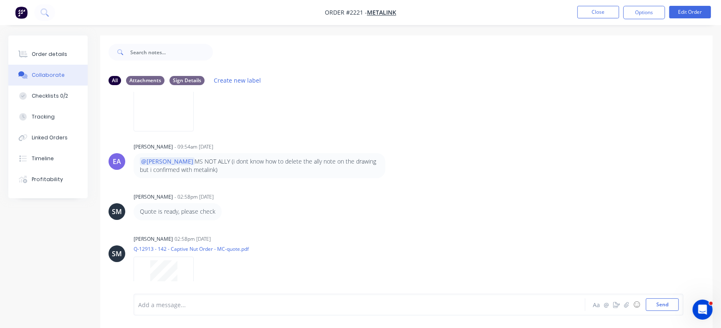
scroll to position [114, 0]
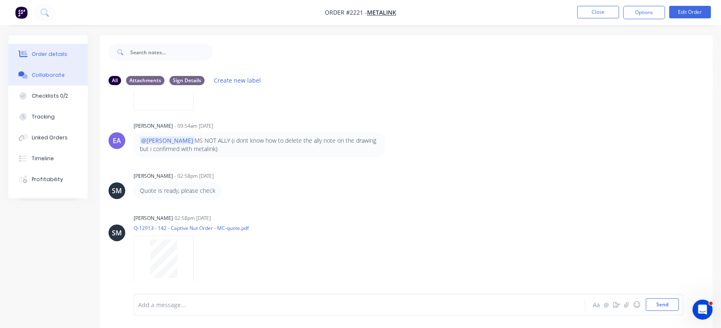
click at [46, 51] on div "Order details" at bounding box center [49, 55] width 35 height 8
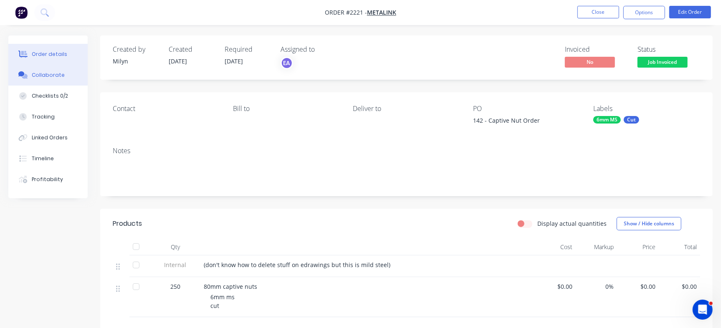
click at [46, 74] on div "Collaborate" at bounding box center [48, 75] width 33 height 8
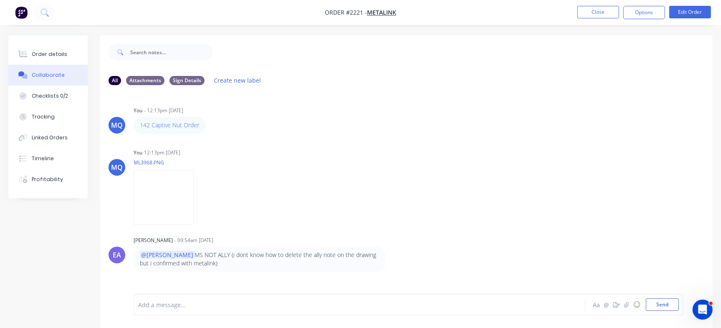
scroll to position [114, 0]
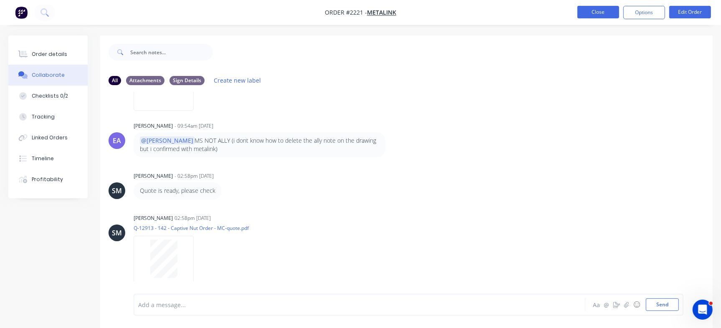
click at [611, 12] on button "Close" at bounding box center [599, 12] width 42 height 13
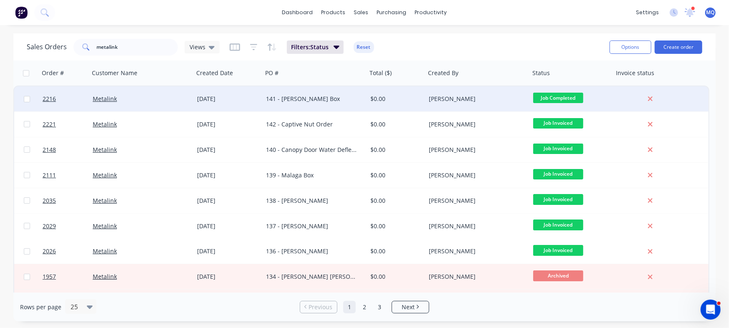
click at [302, 103] on div "141 - [PERSON_NAME] Box" at bounding box center [312, 99] width 93 height 8
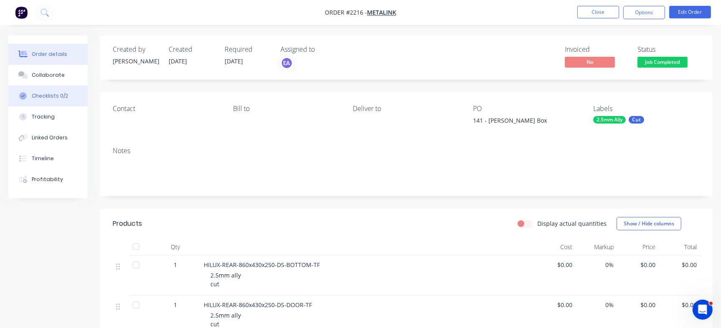
click at [52, 93] on div "Checklists 0/2" at bounding box center [50, 96] width 36 height 8
type textarea "x"
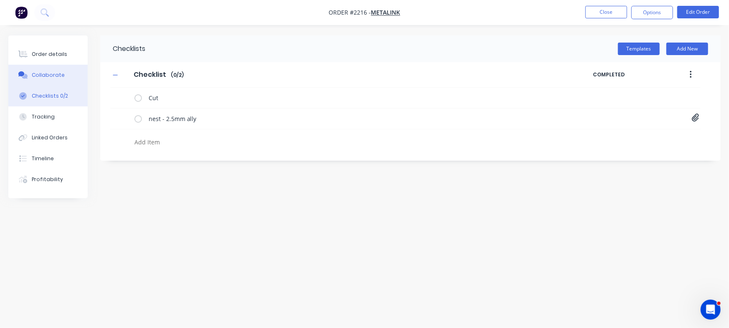
click at [53, 74] on div "Collaborate" at bounding box center [48, 75] width 33 height 8
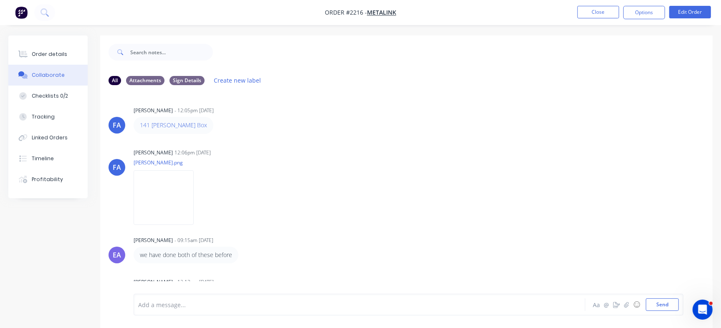
scroll to position [106, 0]
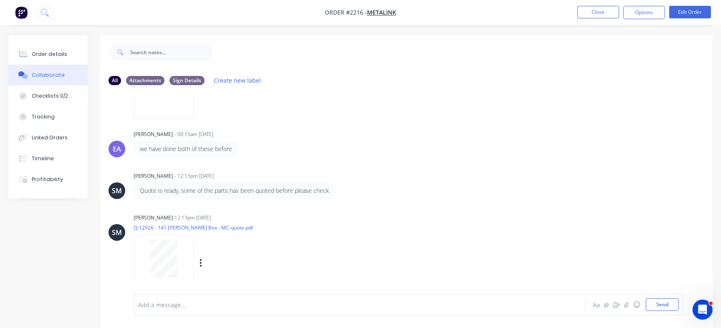
click at [179, 258] on div at bounding box center [163, 258] width 53 height 38
drag, startPoint x: 705, startPoint y: 207, endPoint x: 568, endPoint y: 149, distance: 148.6
click at [702, 170] on div "FA Francis Adrian Candido - 12:05pm 01/09/25 141 Tom Field Box Labels Edit Dele…" at bounding box center [406, 193] width 613 height 202
click at [562, 149] on div "EA Emma Arena - 09:15am 08/09/25 we have done both of these before Labels Edit …" at bounding box center [406, 142] width 613 height 29
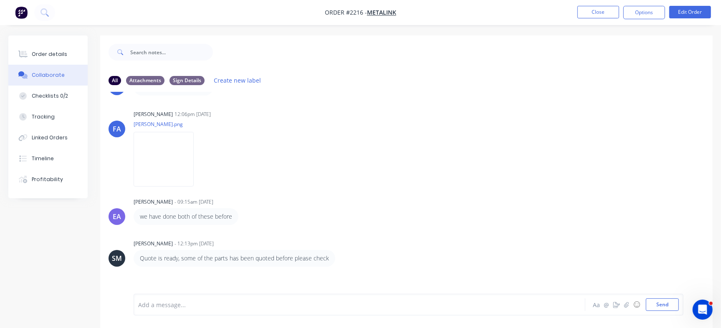
scroll to position [20, 0]
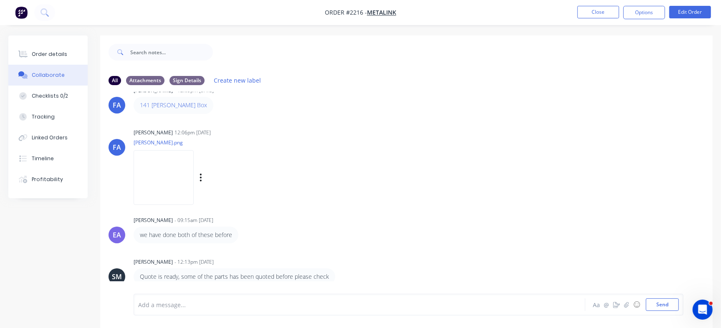
click at [194, 161] on img at bounding box center [164, 177] width 60 height 55
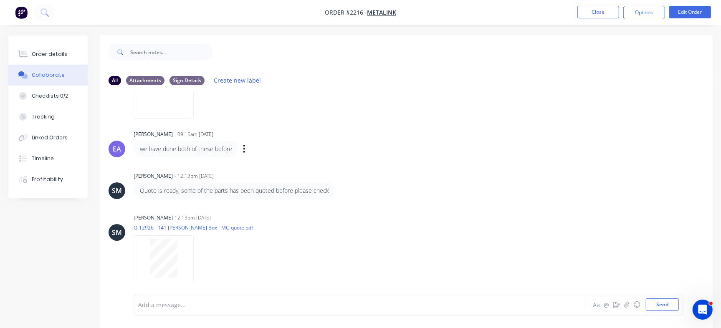
scroll to position [89, 0]
